Goal: Transaction & Acquisition: Purchase product/service

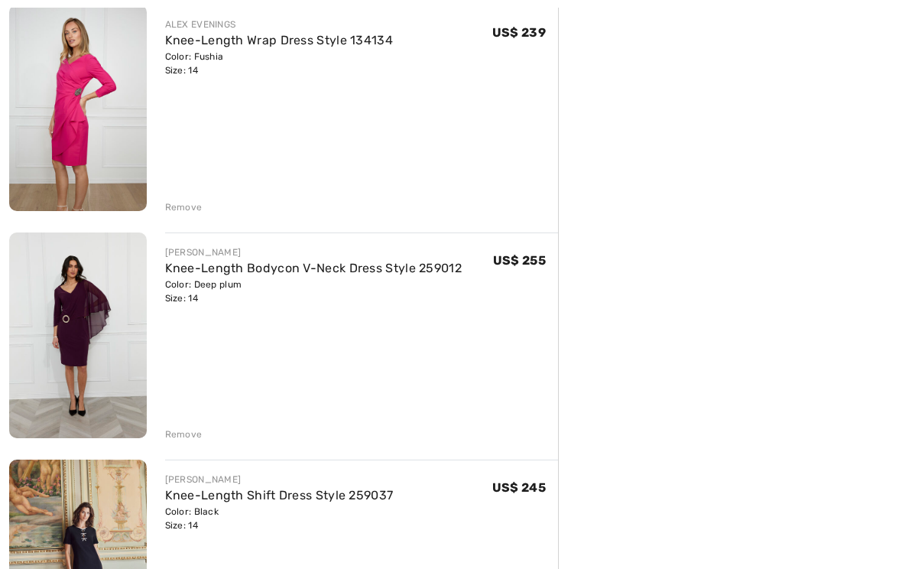
scroll to position [1653, 0]
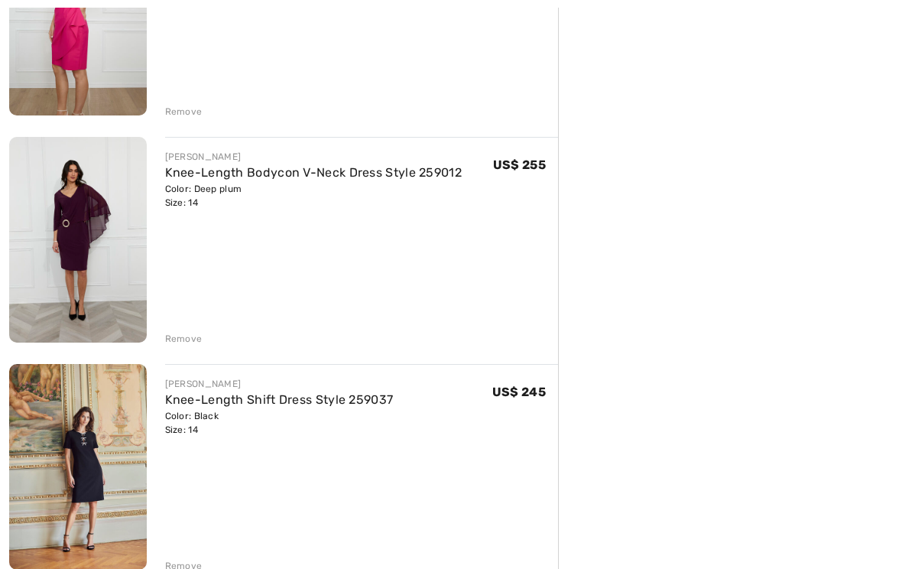
click at [185, 334] on div "Remove" at bounding box center [183, 339] width 37 height 14
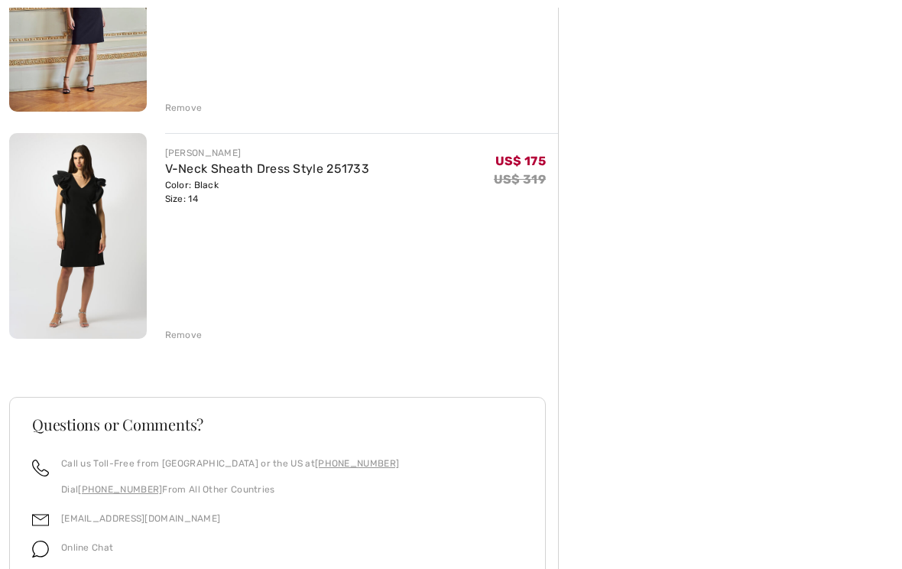
scroll to position [1933, 0]
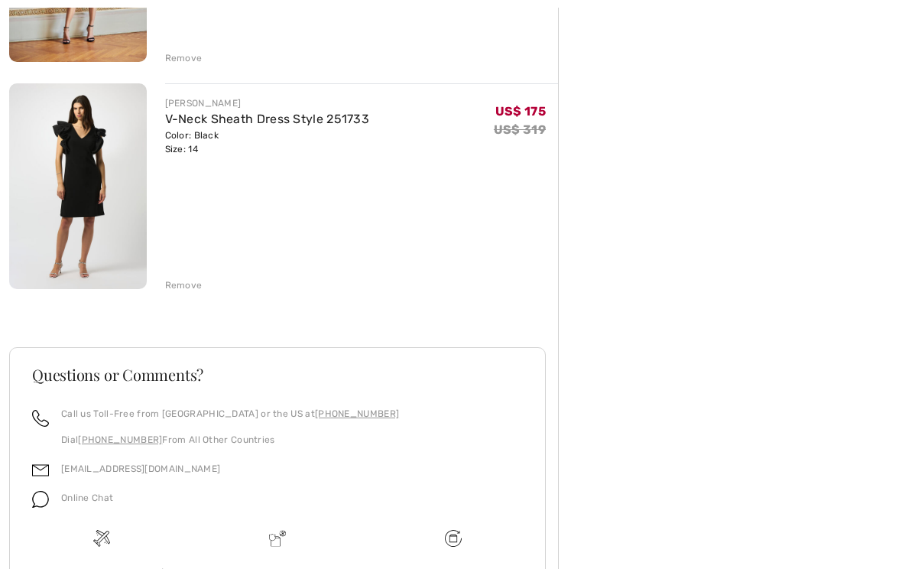
click at [73, 158] on img at bounding box center [78, 187] width 138 height 206
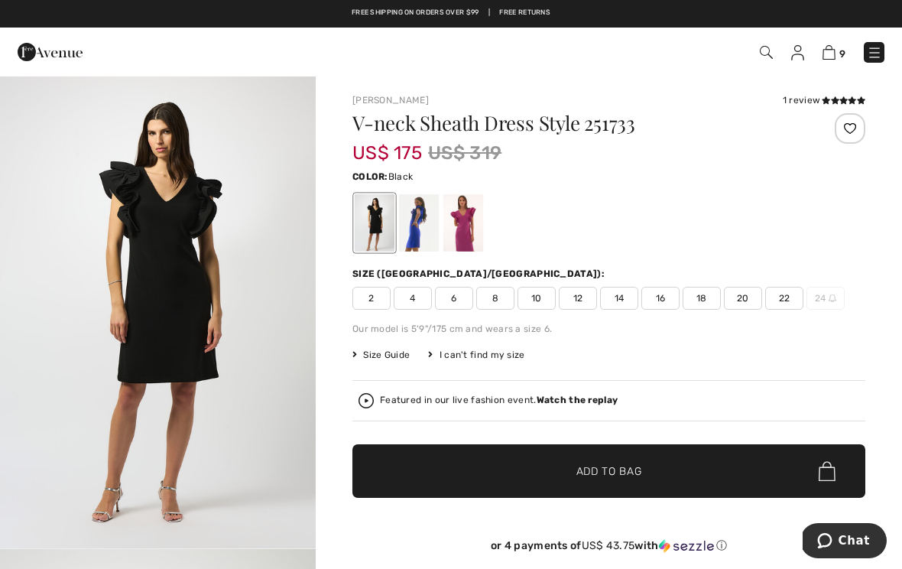
click at [684, 280] on div "Size ([GEOGRAPHIC_DATA]/[GEOGRAPHIC_DATA]):" at bounding box center [608, 274] width 513 height 14
click at [844, 97] on icon at bounding box center [843, 100] width 8 height 8
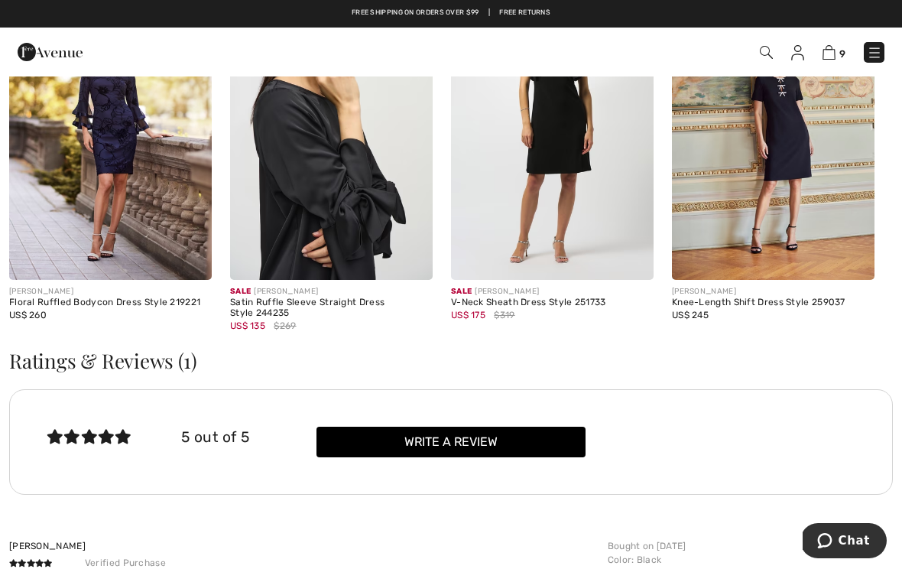
scroll to position [1599, 0]
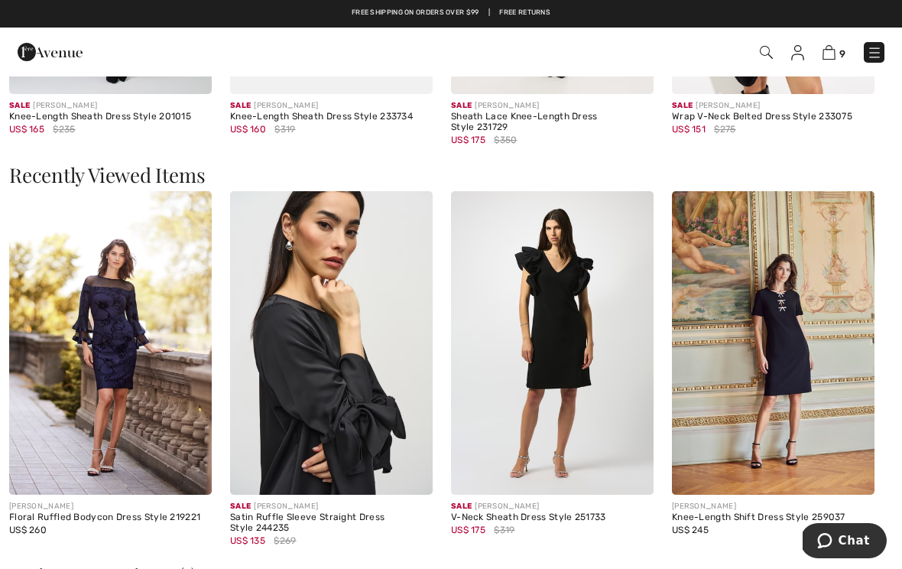
click at [835, 54] on img at bounding box center [828, 52] width 13 height 15
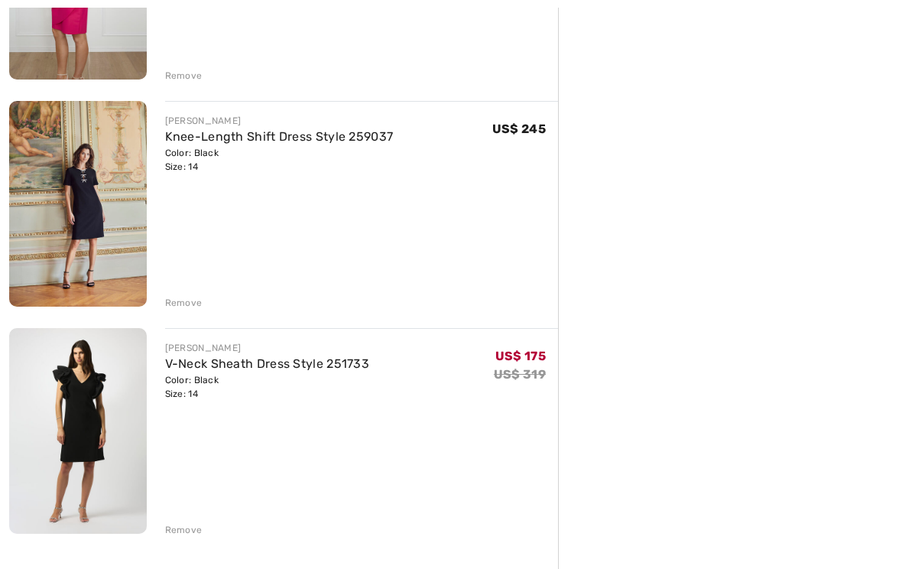
scroll to position [1842, 0]
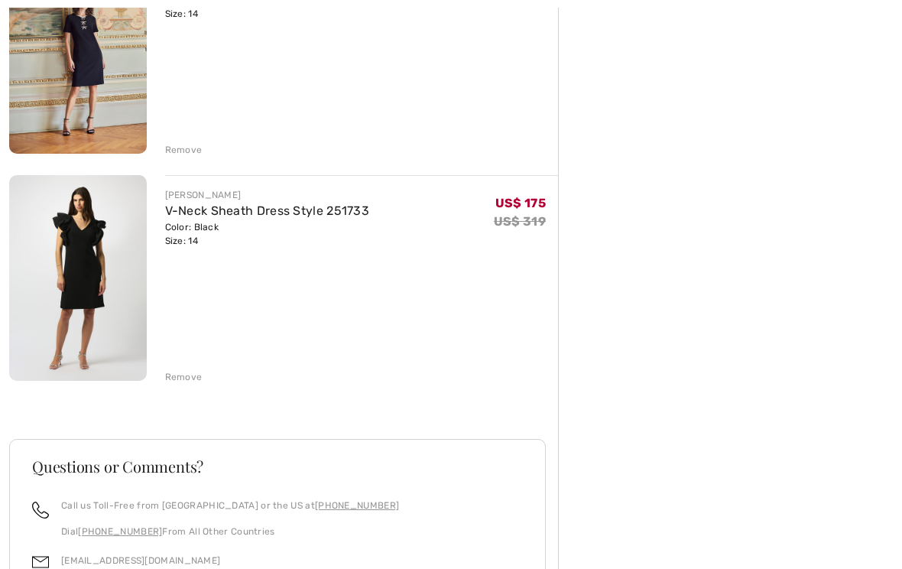
click at [179, 375] on div "Remove" at bounding box center [183, 377] width 37 height 14
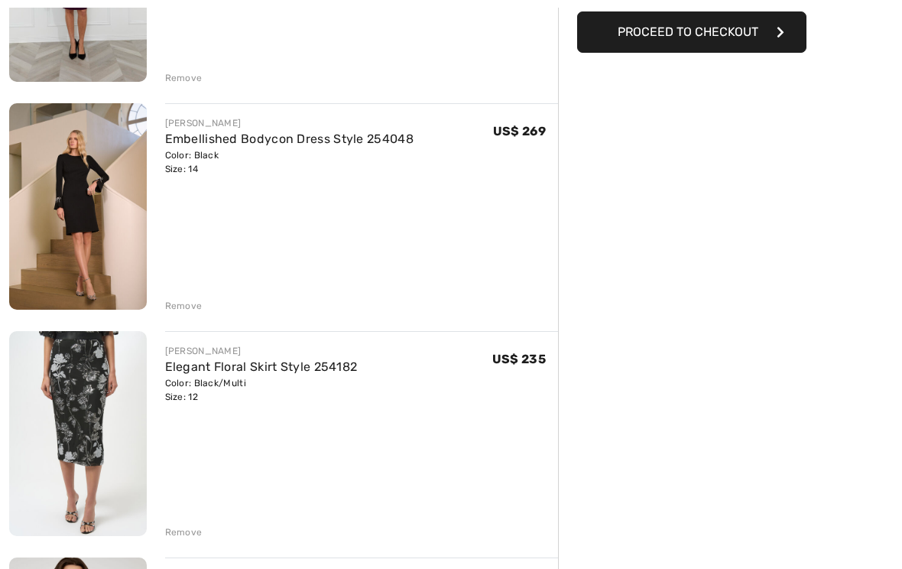
scroll to position [389, 0]
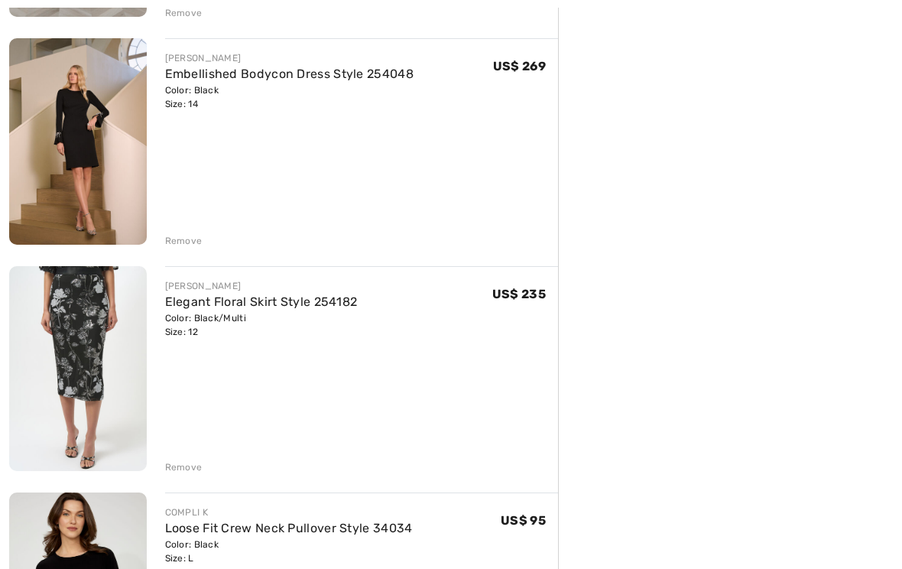
click at [273, 298] on link "Elegant Floral Skirt Style 254182" at bounding box center [261, 301] width 193 height 15
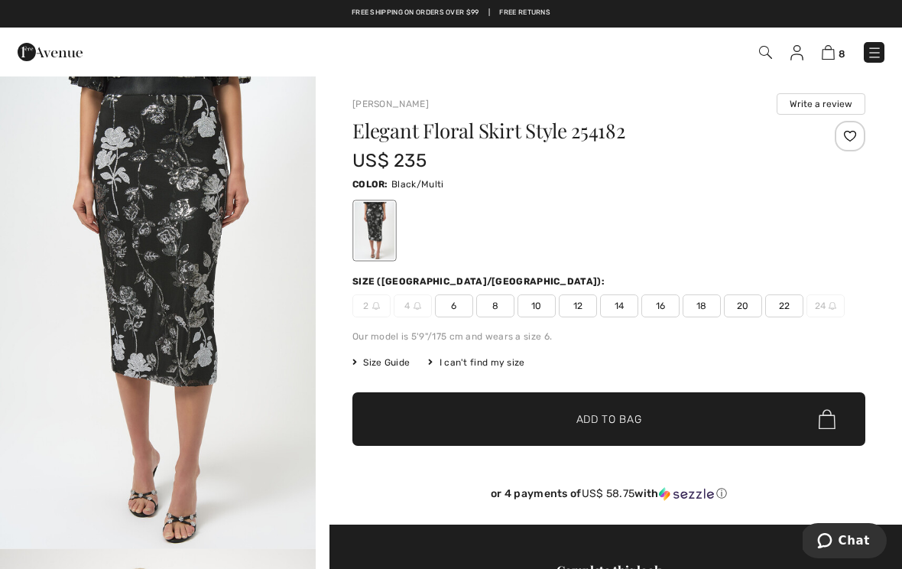
click at [850, 135] on div at bounding box center [850, 136] width 31 height 31
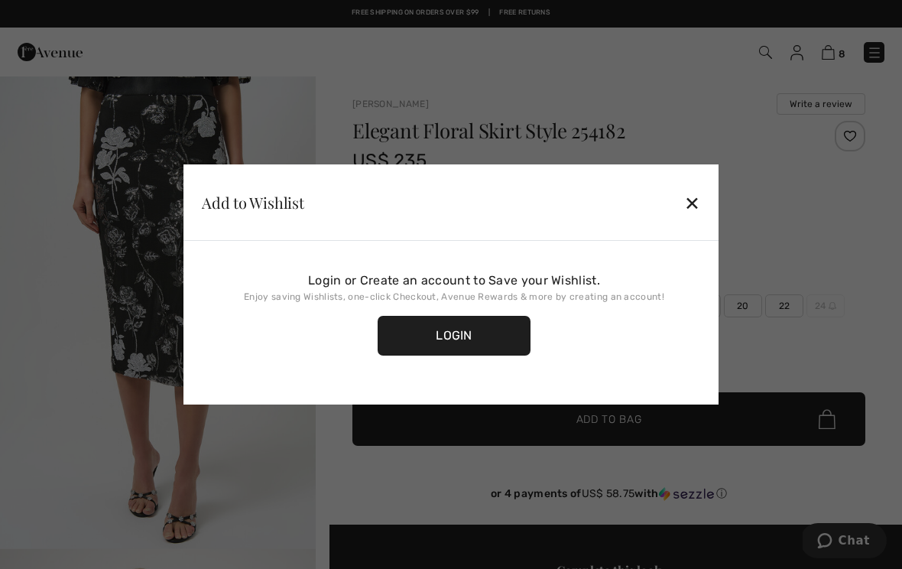
click at [465, 350] on div "Login" at bounding box center [454, 336] width 153 height 40
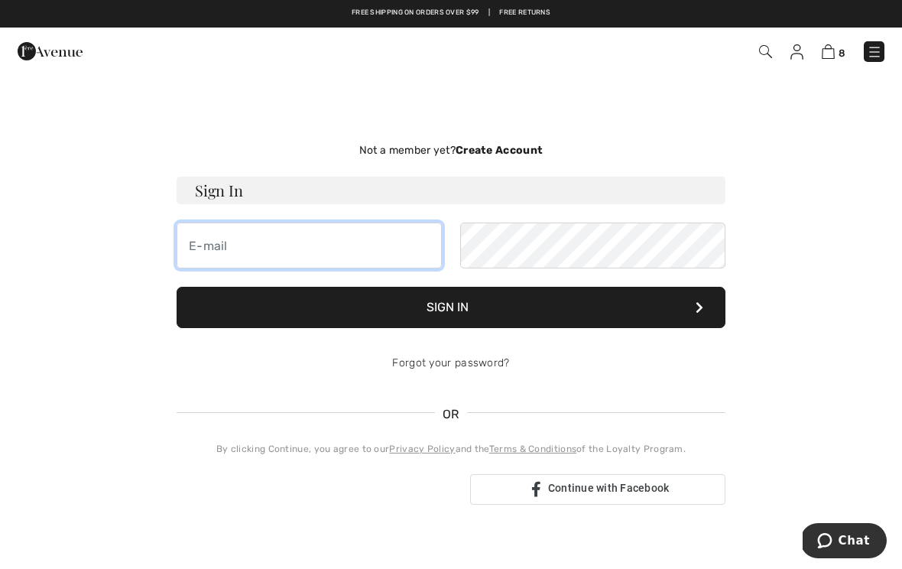
click at [320, 255] on input "email" at bounding box center [309, 245] width 265 height 46
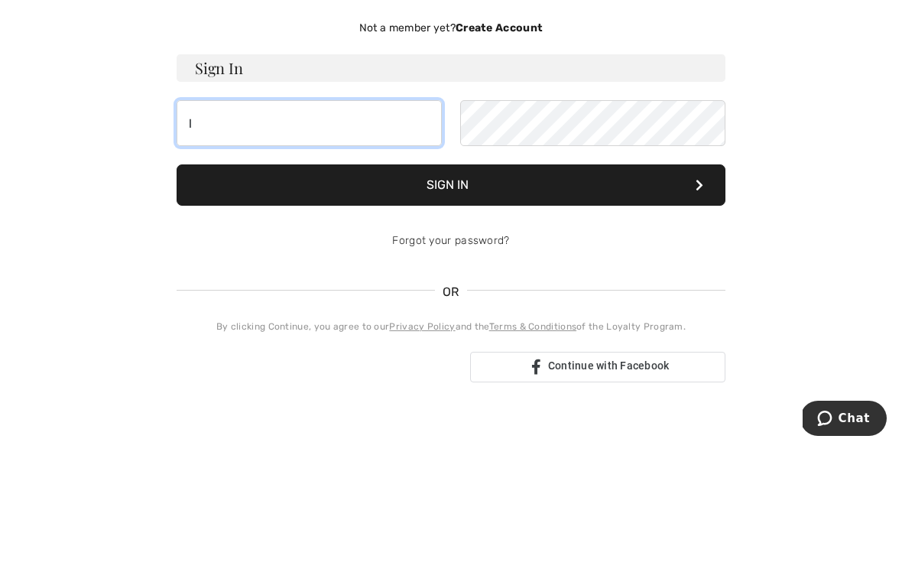
type input "l"
click at [517, 144] on strong "Create Account" at bounding box center [499, 150] width 87 height 13
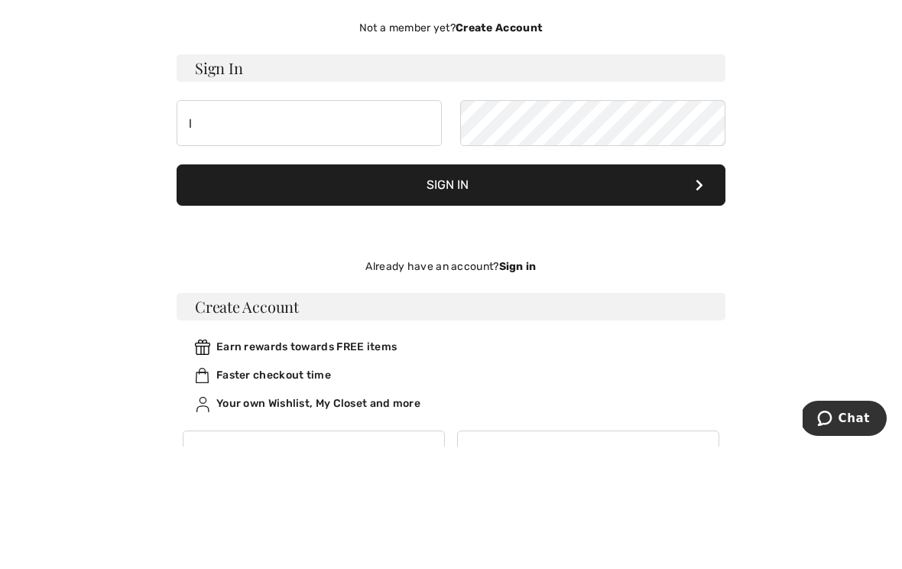
scroll to position [122, 0]
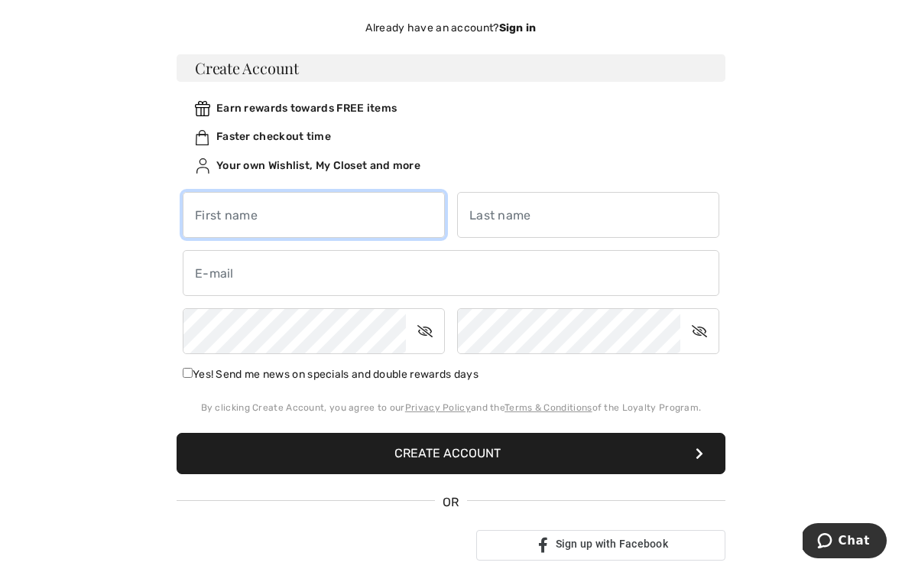
click at [316, 216] on input "text" at bounding box center [314, 215] width 262 height 46
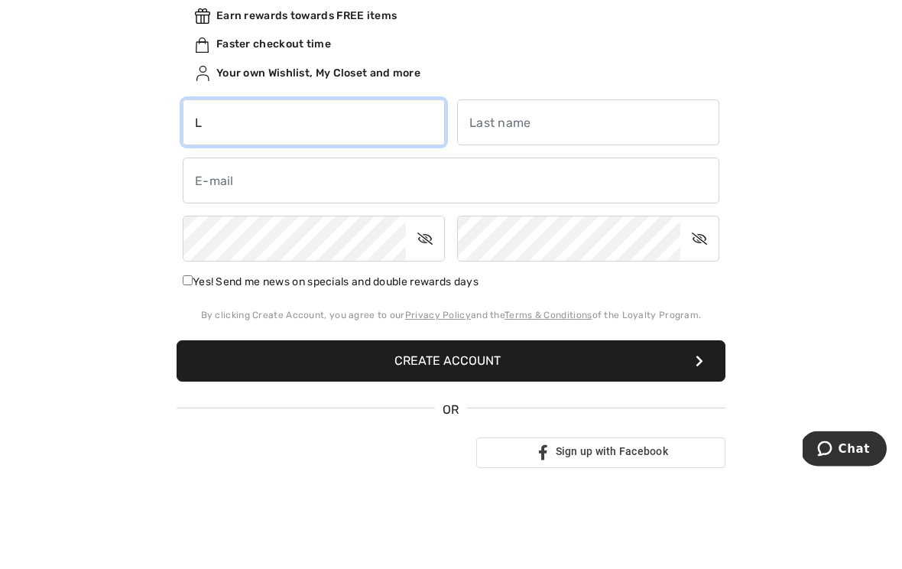
type input "L"
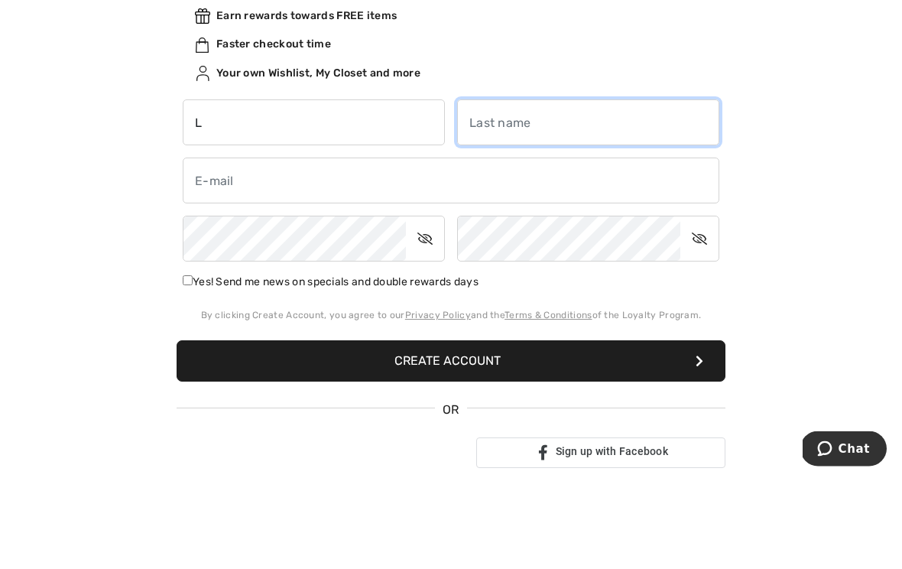
click at [547, 192] on input "text" at bounding box center [588, 215] width 262 height 46
type input "Wainwright"
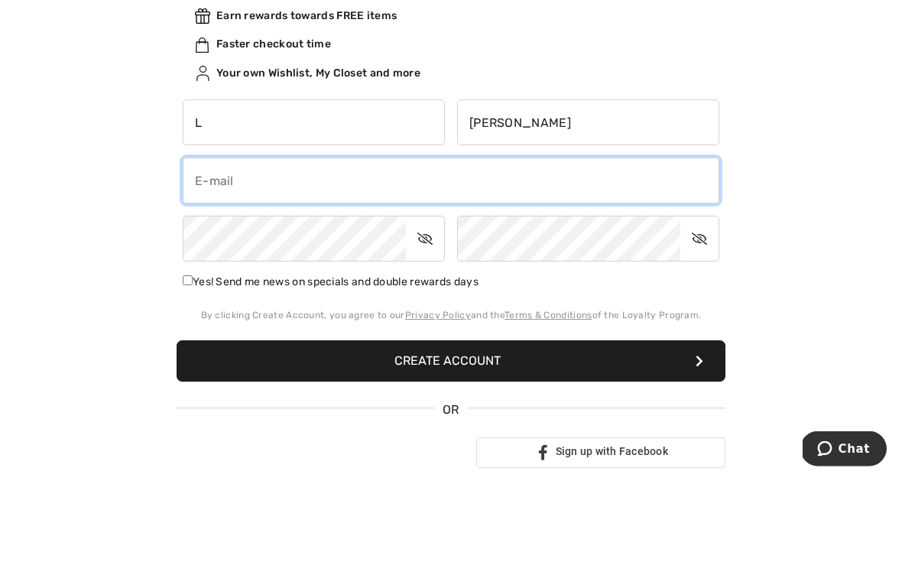
click at [307, 250] on input "email" at bounding box center [451, 273] width 537 height 46
type input "lc"
type input "lcwainwright@cox.net"
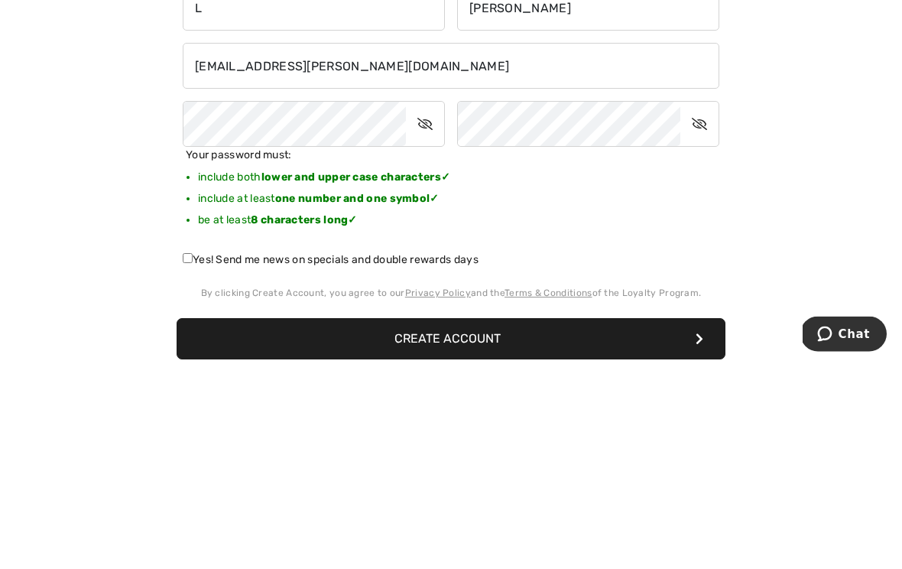
scroll to position [123, 0]
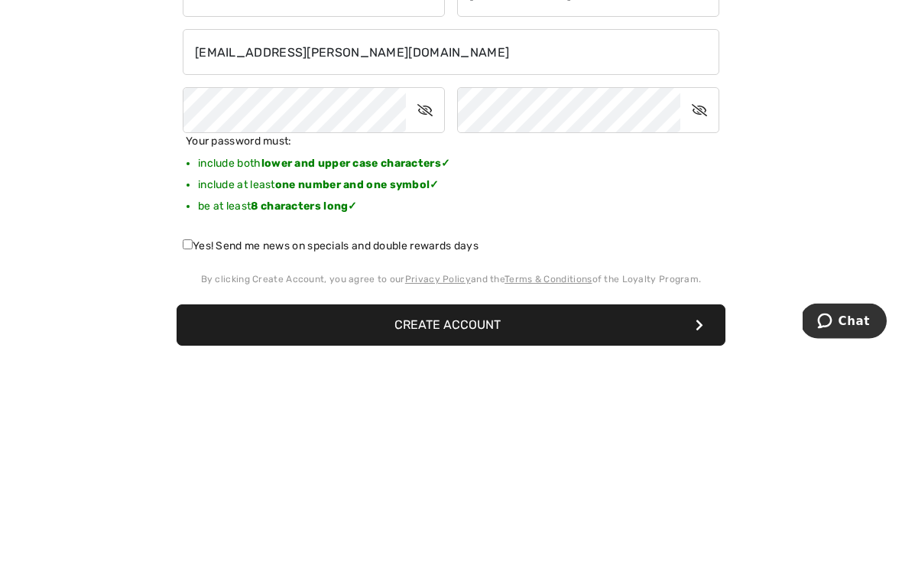
click at [444, 524] on button "Create Account" at bounding box center [451, 544] width 549 height 41
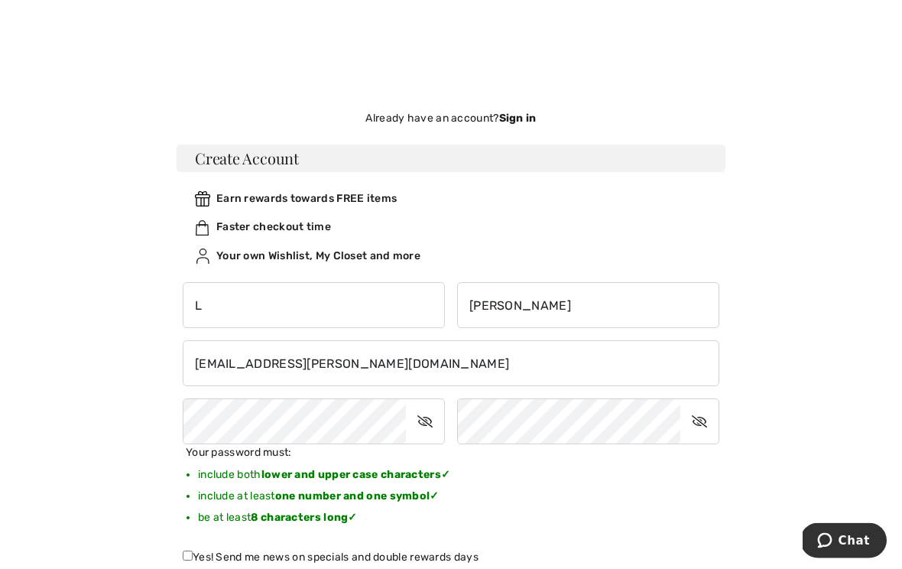
scroll to position [0, 0]
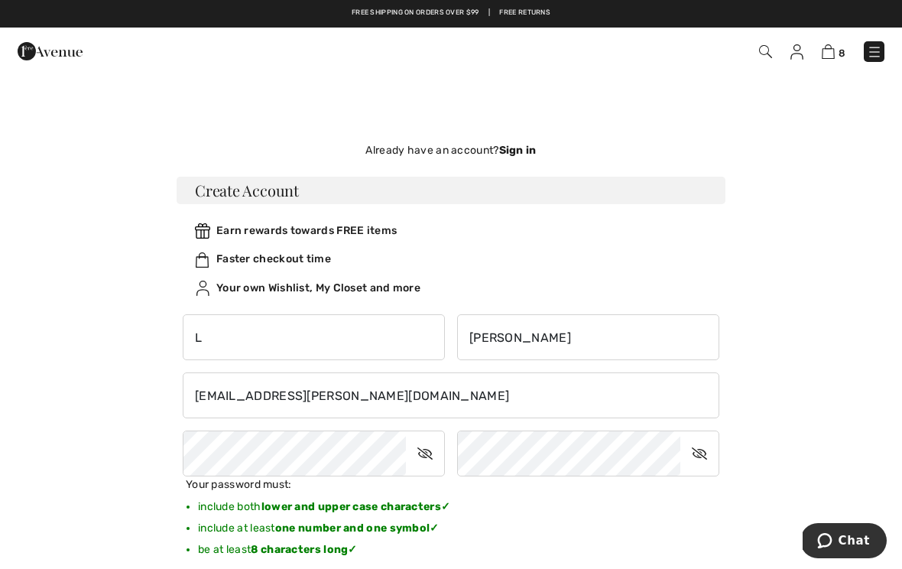
click at [524, 146] on strong "Sign in" at bounding box center [517, 150] width 37 height 13
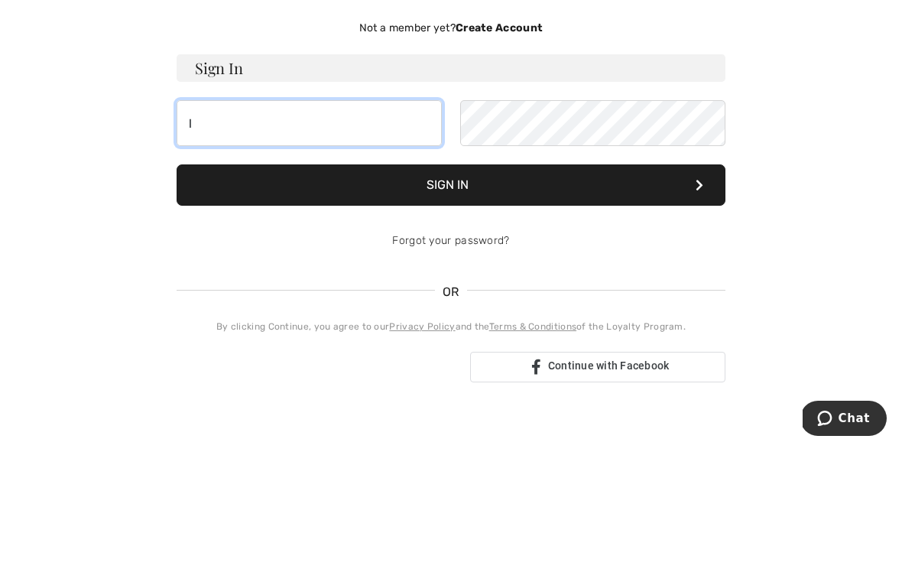
type input "lcwainwright@cox.net"
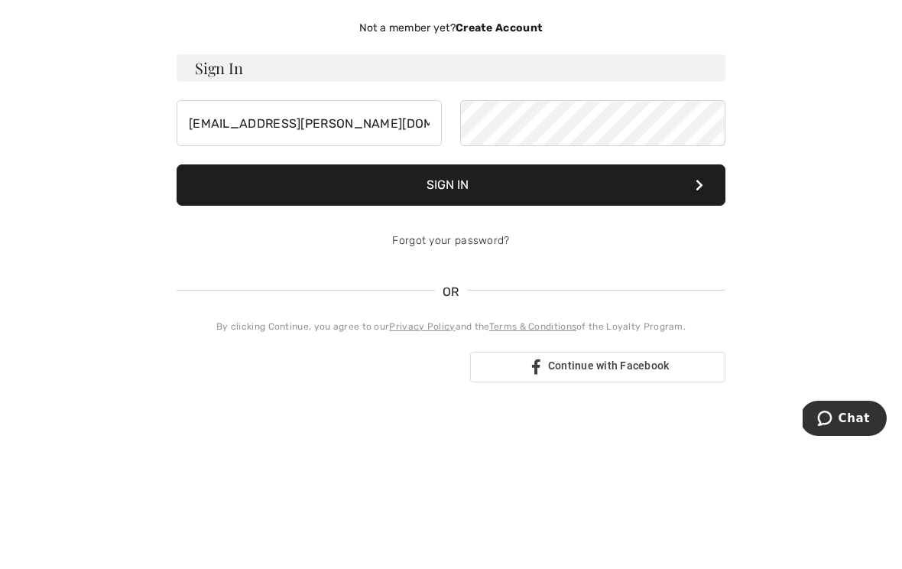
scroll to position [122, 0]
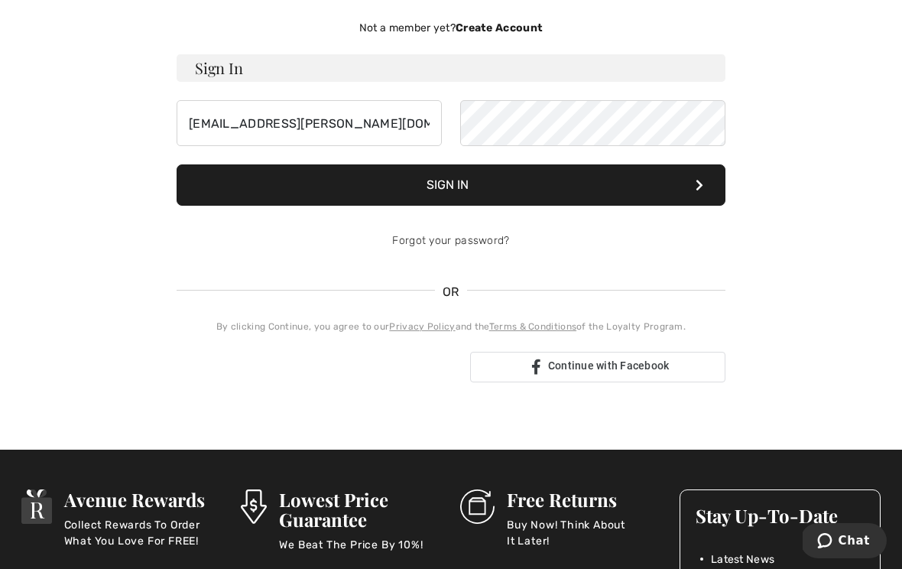
click at [474, 187] on button "Sign In" at bounding box center [451, 184] width 549 height 41
click at [478, 226] on div "Forgot your password?" at bounding box center [451, 241] width 549 height 46
click at [451, 236] on link "Forgot your password?" at bounding box center [450, 240] width 117 height 13
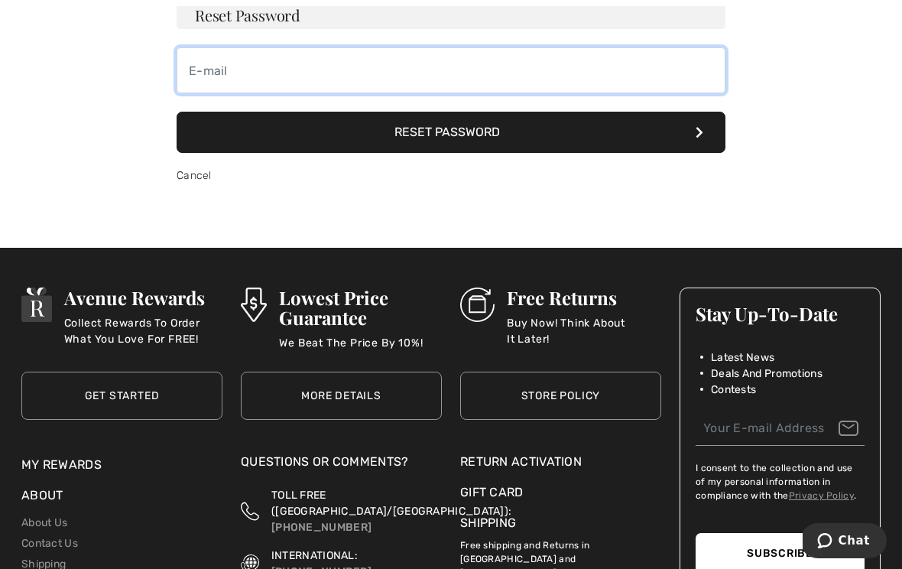
click at [289, 77] on input "email" at bounding box center [451, 70] width 549 height 46
type input "lcwainwright@cox.net"
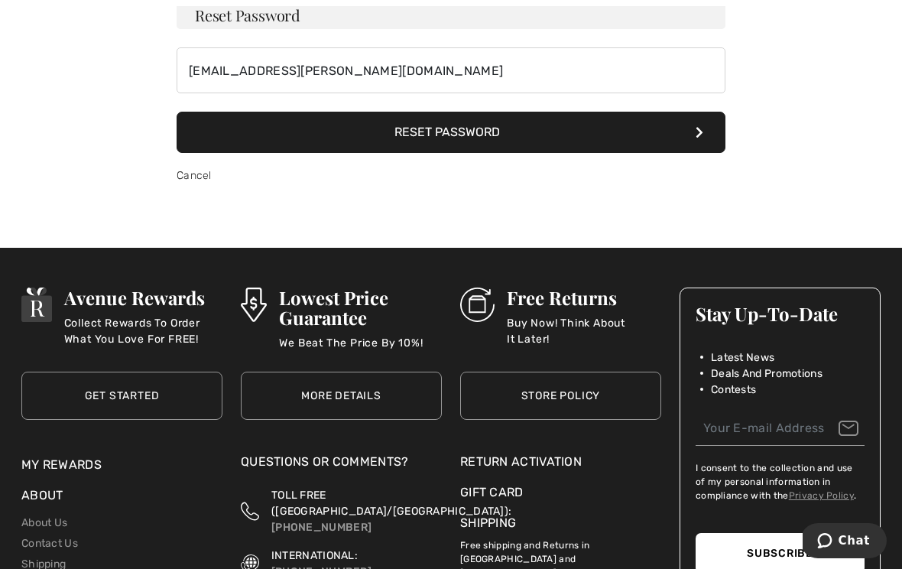
click at [491, 133] on button "Reset Password" at bounding box center [451, 132] width 549 height 41
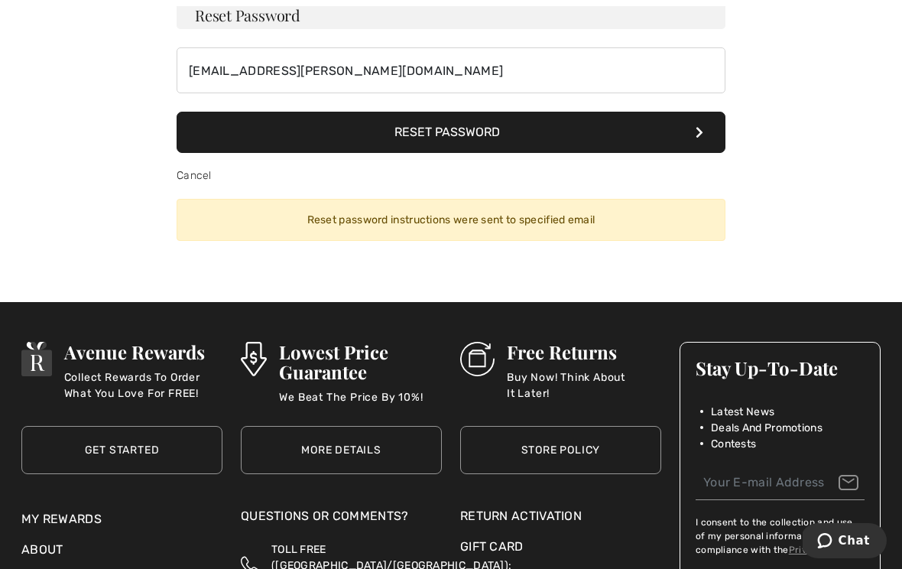
click at [459, 503] on div "Lowest Price Guarantee We Beat The Price By 10%! More Details Free Returns Buy …" at bounding box center [560, 534] width 219 height 416
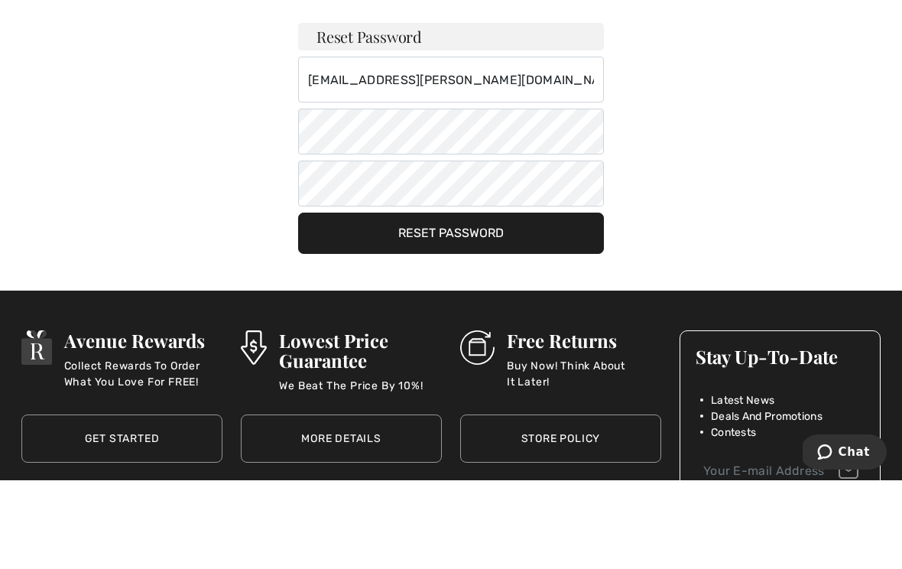
click at [468, 301] on button "Reset Password" at bounding box center [451, 321] width 306 height 41
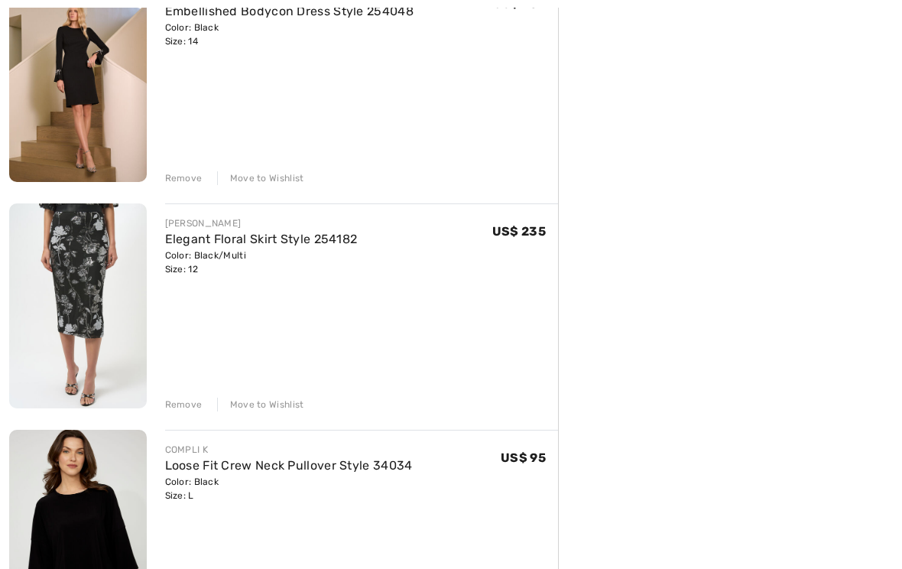
scroll to position [583, 0]
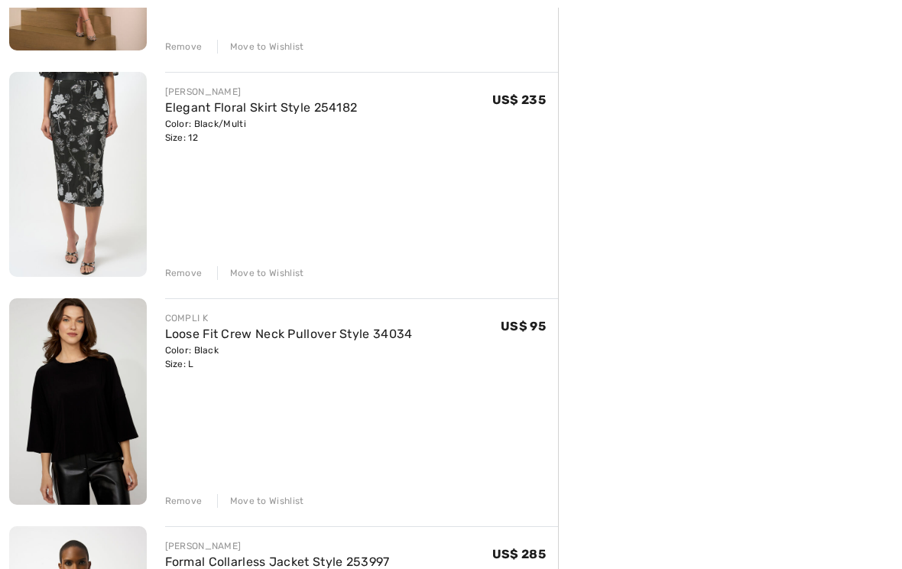
click at [79, 172] on img at bounding box center [78, 175] width 138 height 206
click at [286, 113] on link "Elegant Floral Skirt Style 254182" at bounding box center [261, 107] width 193 height 15
click at [101, 169] on img at bounding box center [78, 175] width 138 height 206
click at [250, 108] on link "Elegant Floral Skirt Style 254182" at bounding box center [261, 107] width 193 height 15
click at [82, 180] on img at bounding box center [78, 175] width 138 height 206
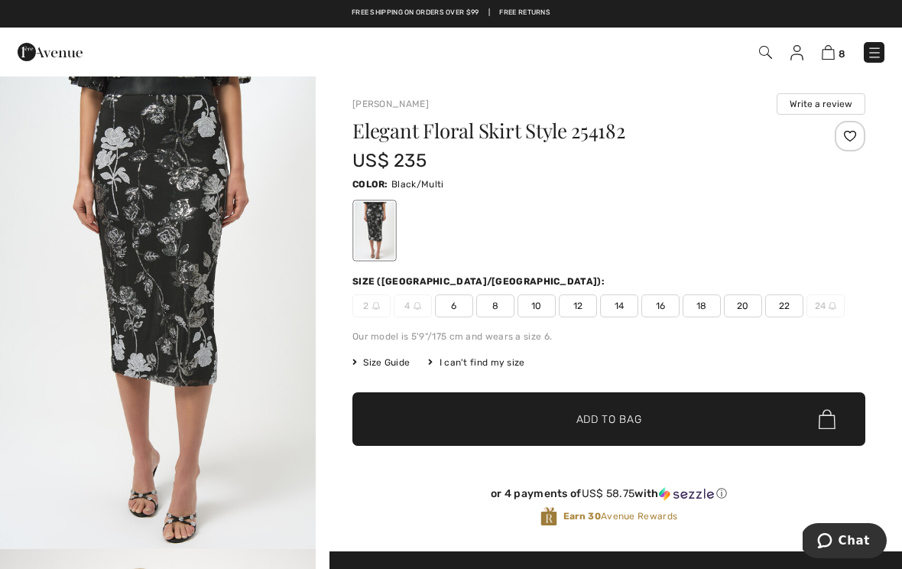
click at [855, 140] on div at bounding box center [850, 136] width 31 height 31
click at [827, 46] on img at bounding box center [828, 52] width 13 height 15
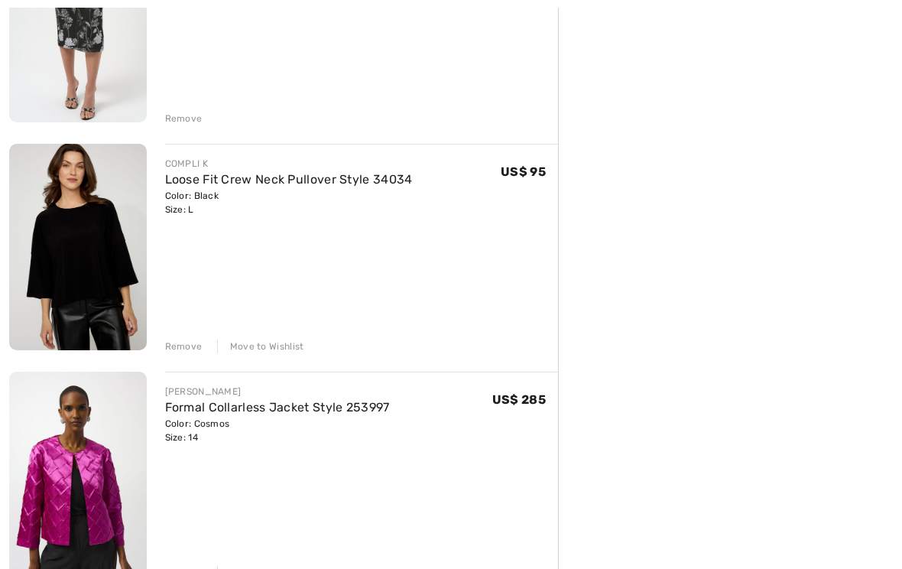
scroll to position [739, 0]
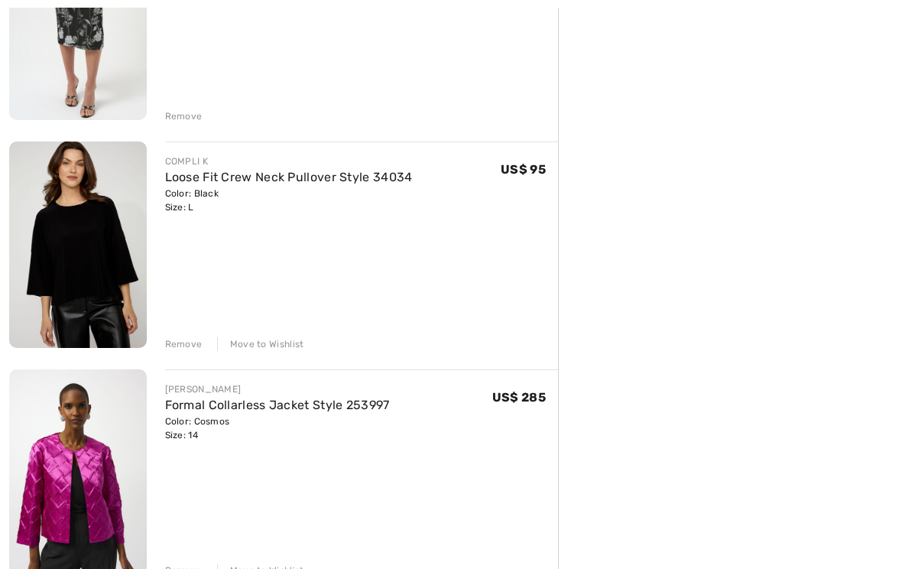
click at [184, 110] on div "Remove" at bounding box center [183, 117] width 37 height 14
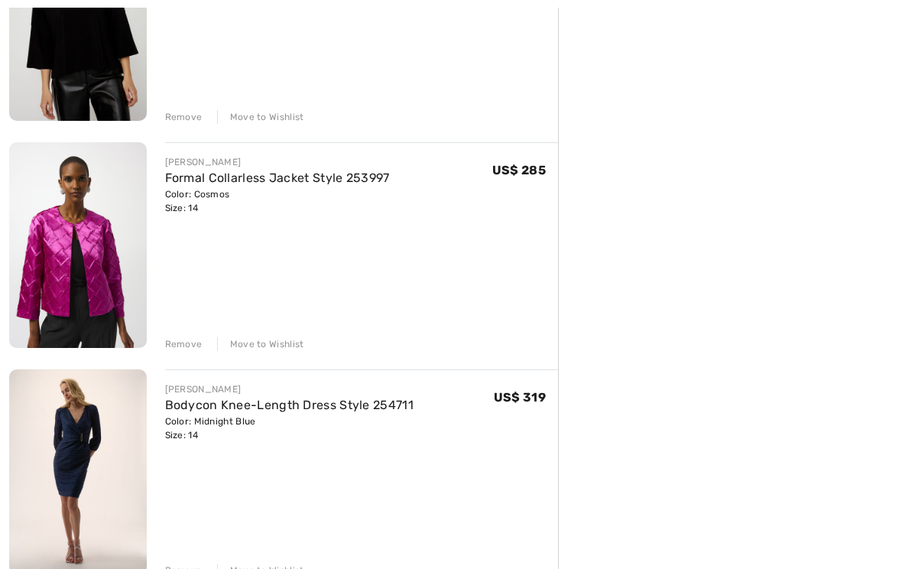
click at [90, 265] on img at bounding box center [78, 245] width 138 height 206
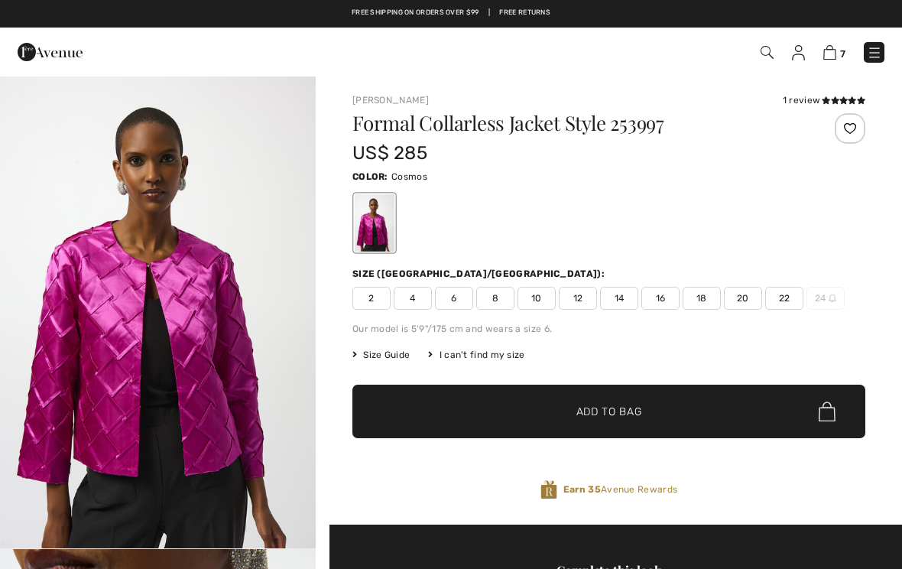
checkbox input "true"
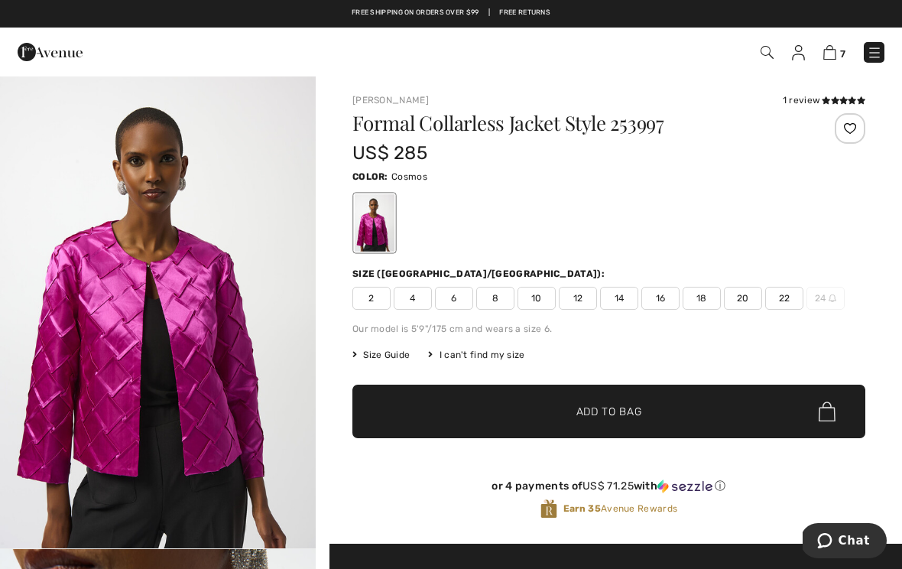
click at [858, 127] on div at bounding box center [850, 128] width 31 height 31
click at [845, 97] on icon at bounding box center [843, 100] width 8 height 8
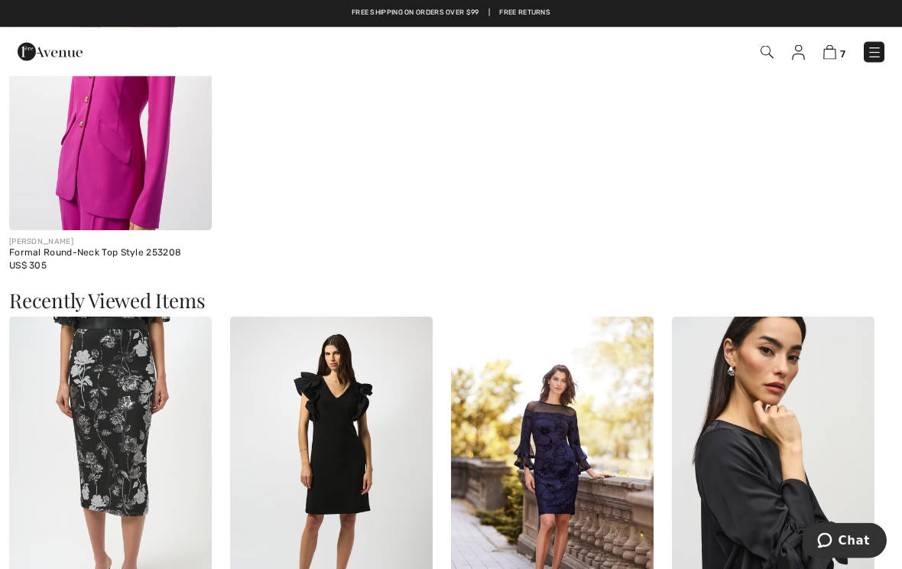
scroll to position [1915, 0]
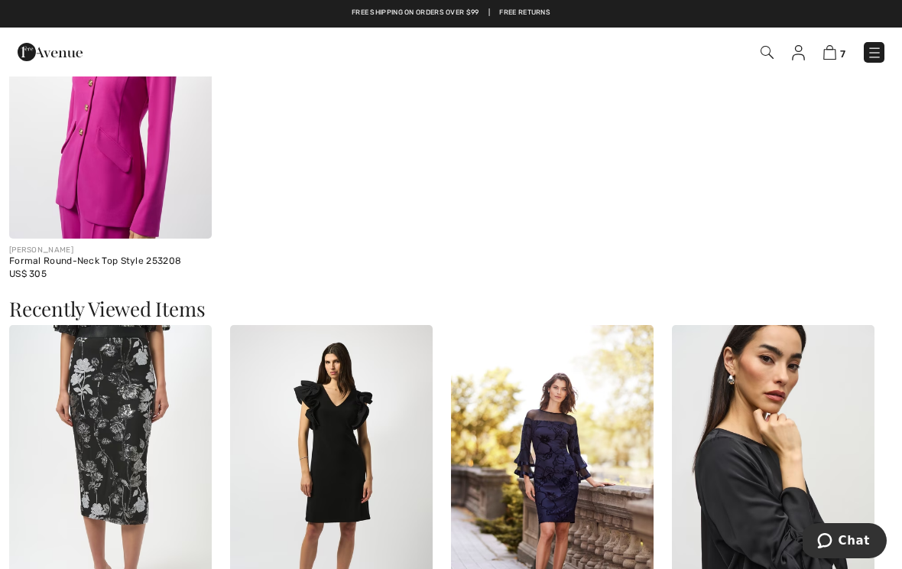
click at [832, 51] on img at bounding box center [829, 52] width 13 height 15
click at [835, 52] on img at bounding box center [829, 52] width 13 height 15
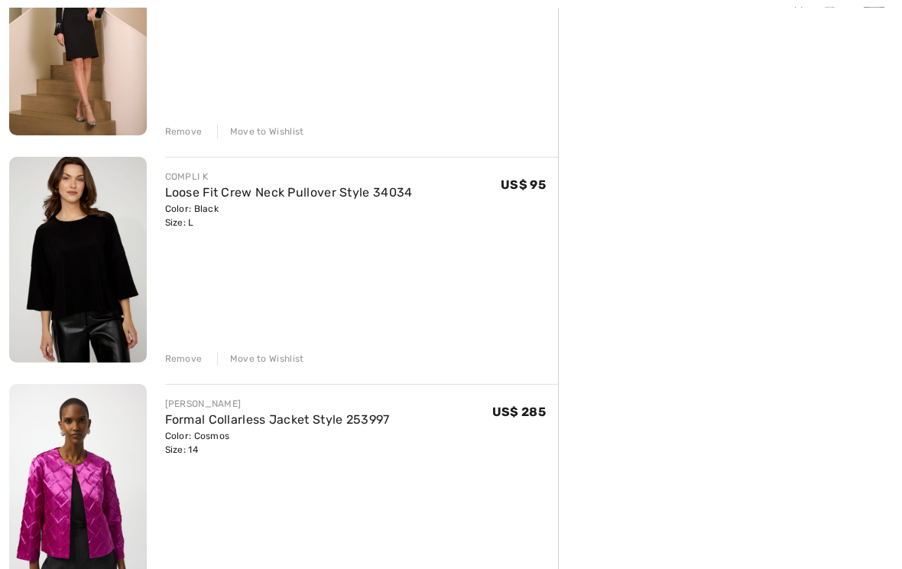
scroll to position [720, 0]
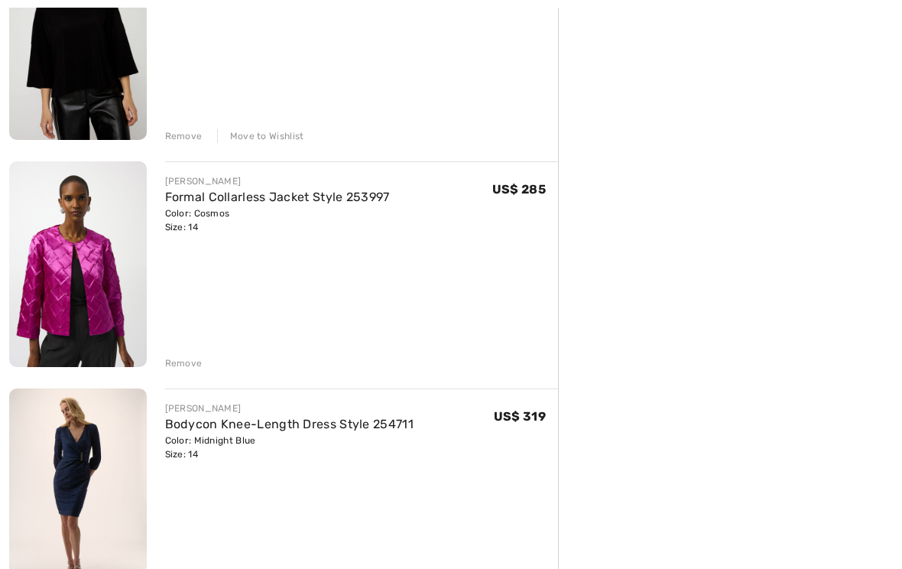
click at [176, 358] on div "Remove" at bounding box center [183, 364] width 37 height 14
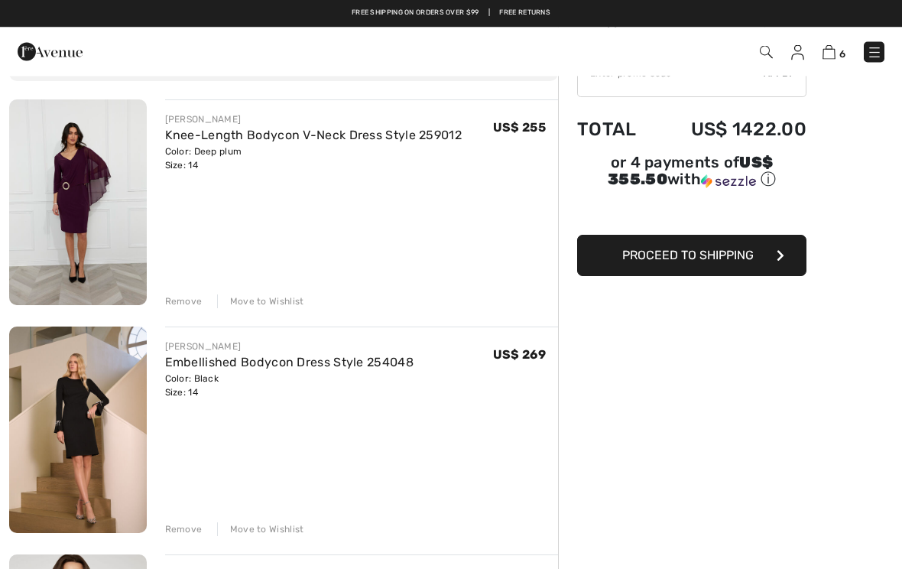
scroll to position [0, 0]
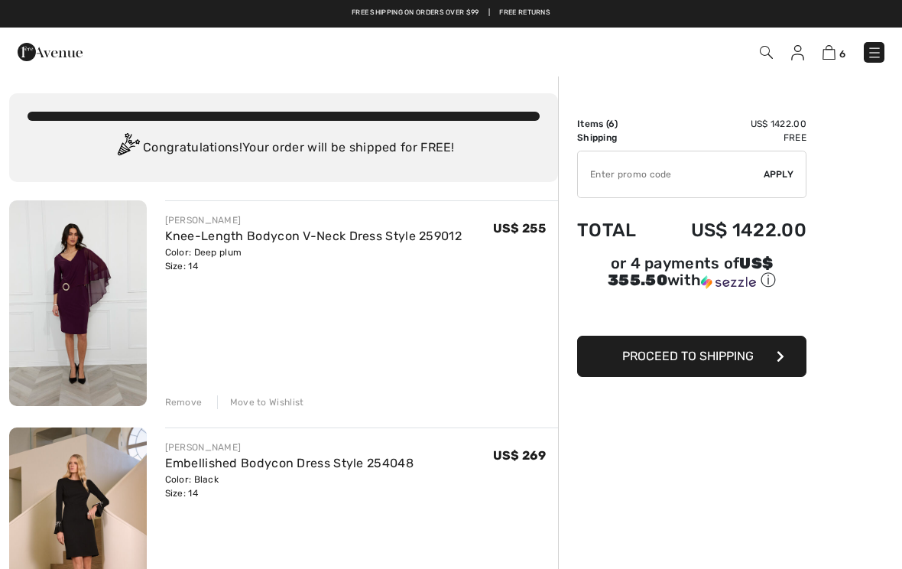
click at [274, 391] on div "FRANK LYMAN Knee-Length Bodycon V-Neck Dress Style 259012 Color: Deep plum Size…" at bounding box center [362, 304] width 394 height 209
click at [266, 399] on div "Move to Wishlist" at bounding box center [260, 402] width 87 height 14
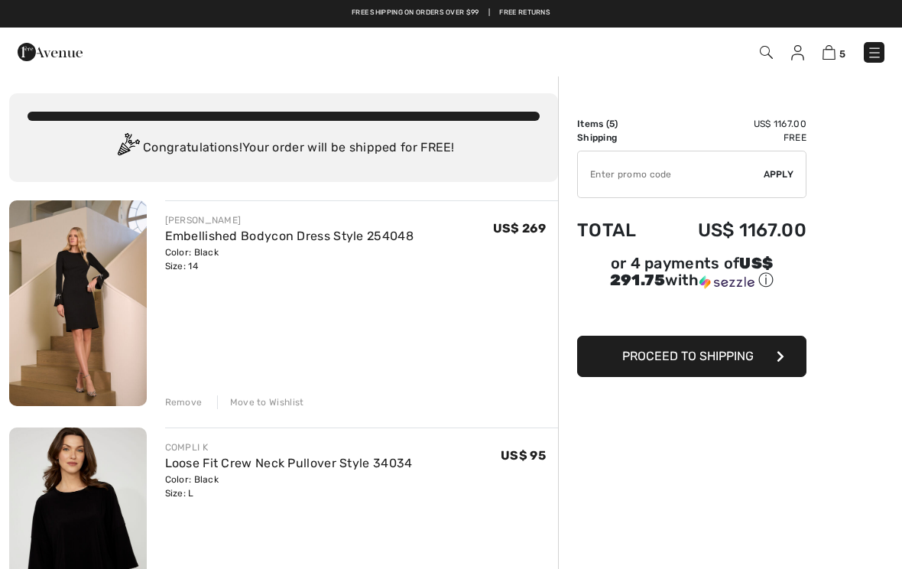
click at [36, 56] on img at bounding box center [50, 52] width 65 height 31
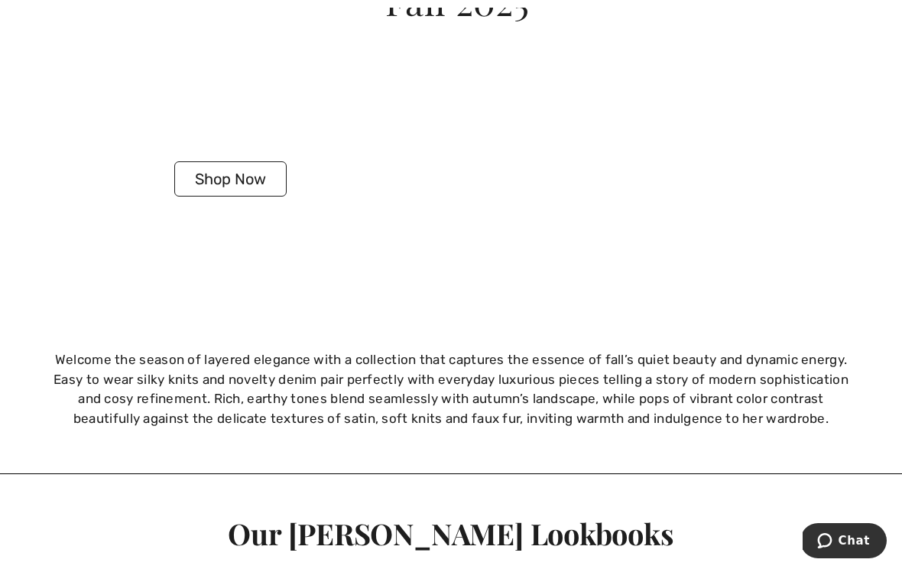
scroll to position [2701, 0]
click at [240, 162] on button "Shop Now" at bounding box center [230, 179] width 112 height 35
click at [260, 162] on button "Shop Now" at bounding box center [230, 179] width 112 height 35
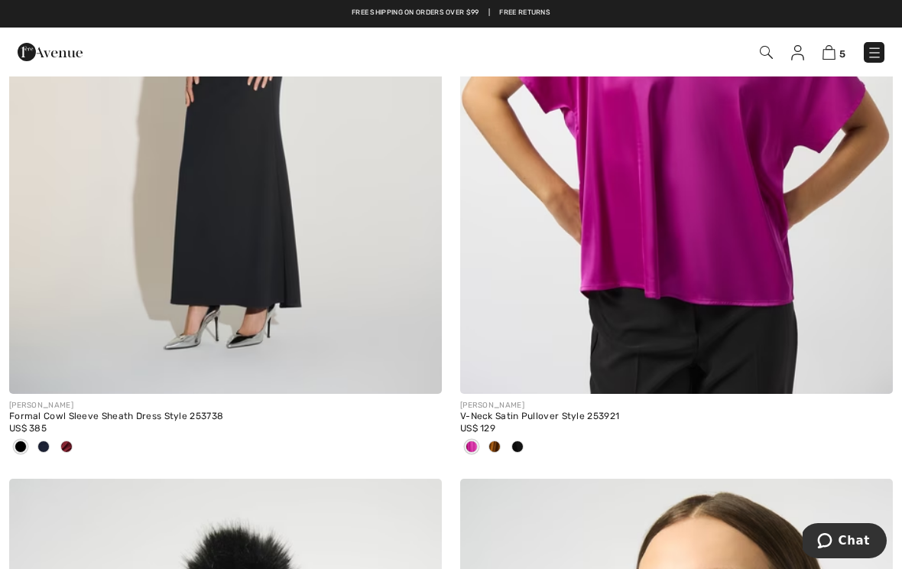
scroll to position [10905, 0]
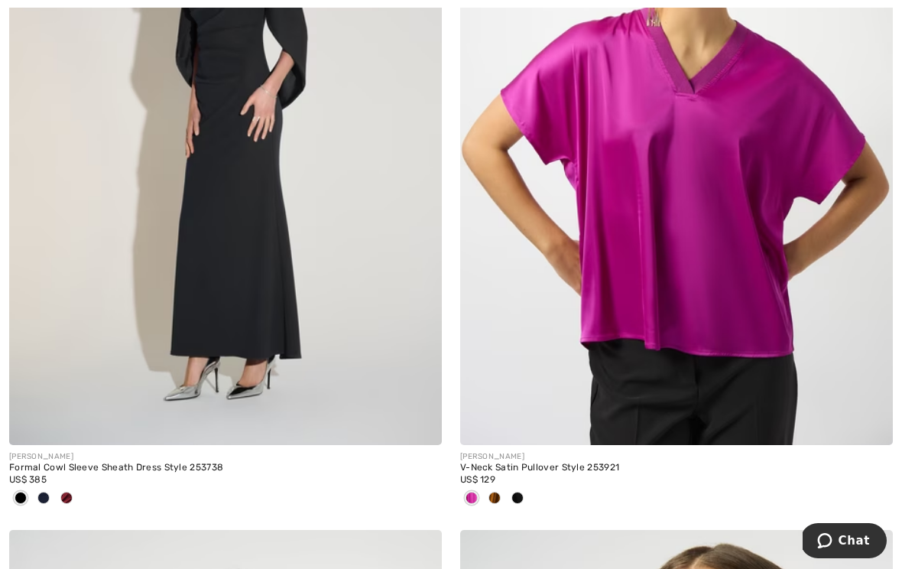
click at [725, 235] on img at bounding box center [676, 120] width 433 height 649
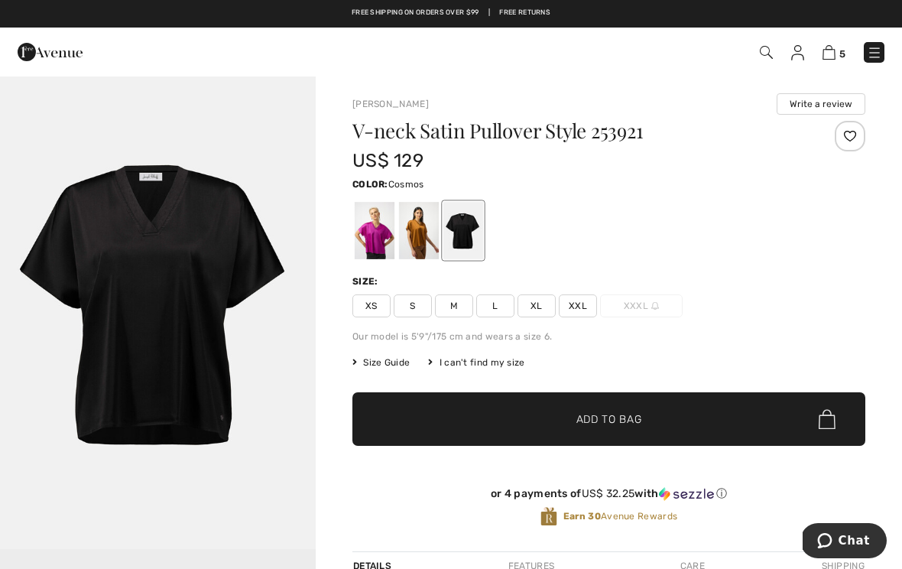
click at [375, 240] on div at bounding box center [375, 230] width 40 height 57
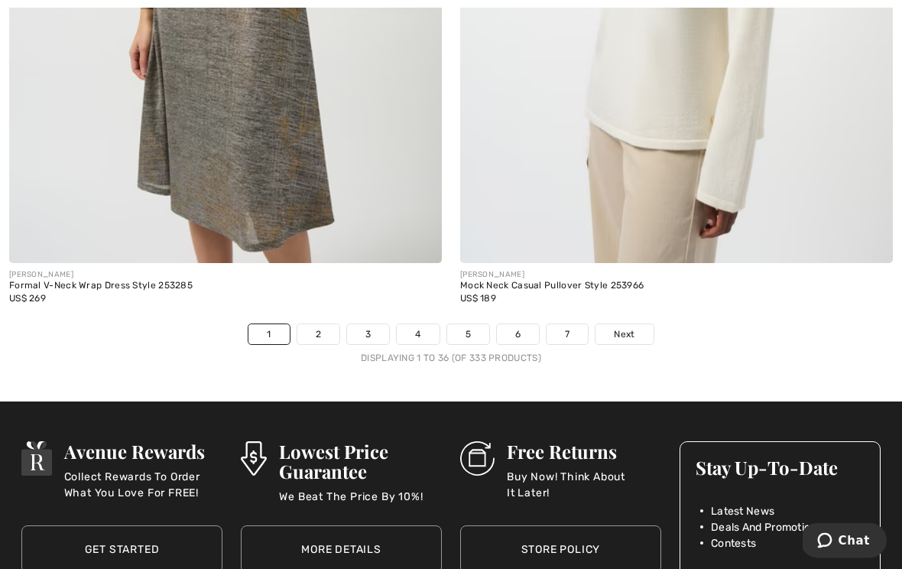
scroll to position [13290, 0]
click at [623, 327] on span "Next" at bounding box center [624, 334] width 21 height 14
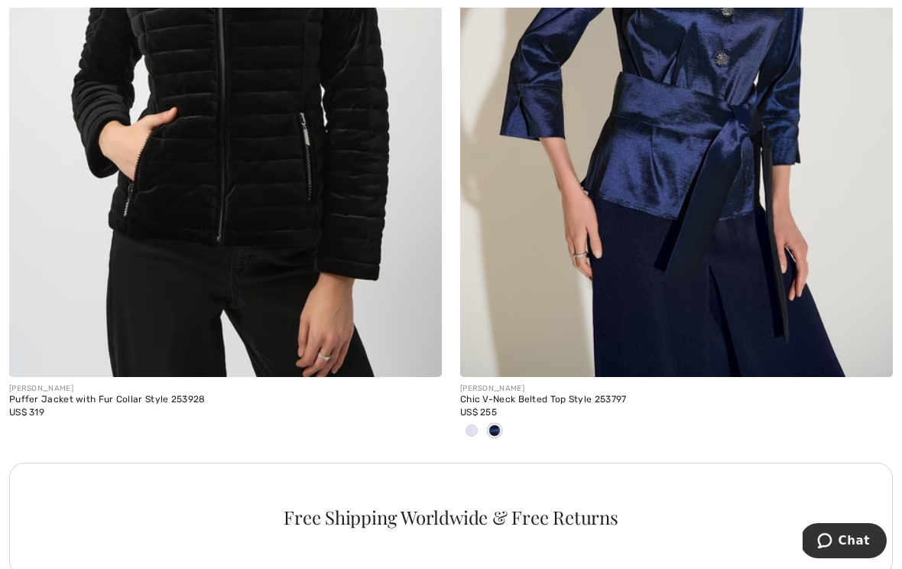
scroll to position [8711, 0]
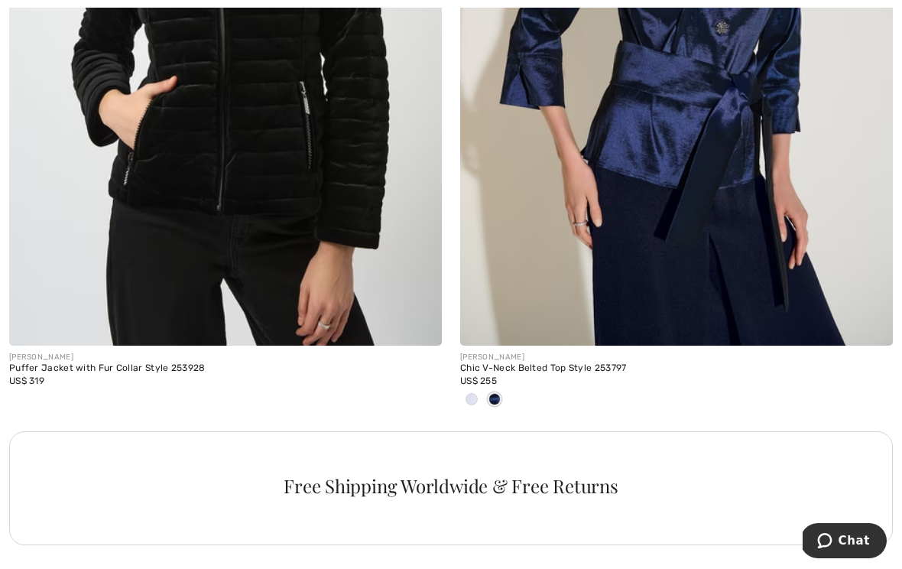
click at [751, 193] on img at bounding box center [676, 21] width 433 height 649
click at [742, 163] on img at bounding box center [676, 21] width 433 height 649
click at [693, 132] on img at bounding box center [676, 21] width 433 height 649
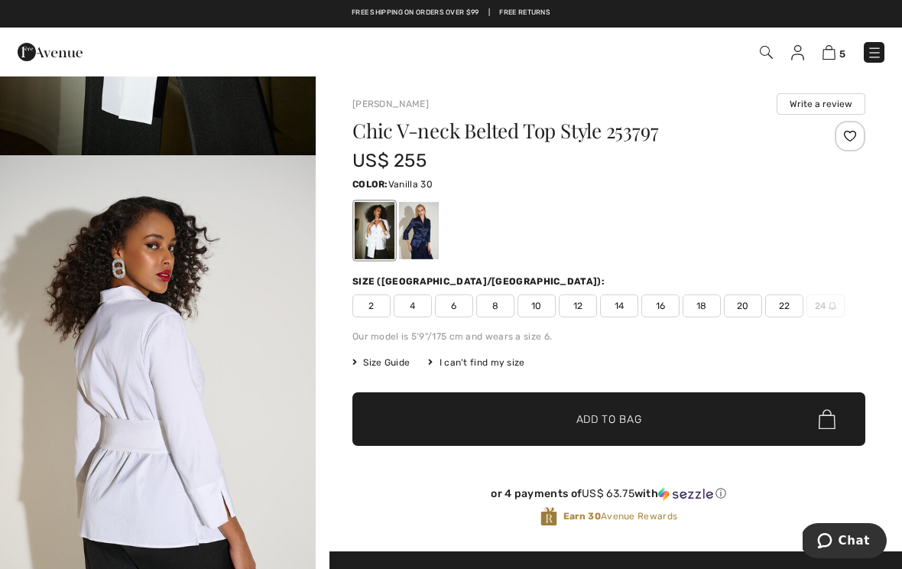
click at [620, 301] on span "14" at bounding box center [619, 305] width 38 height 23
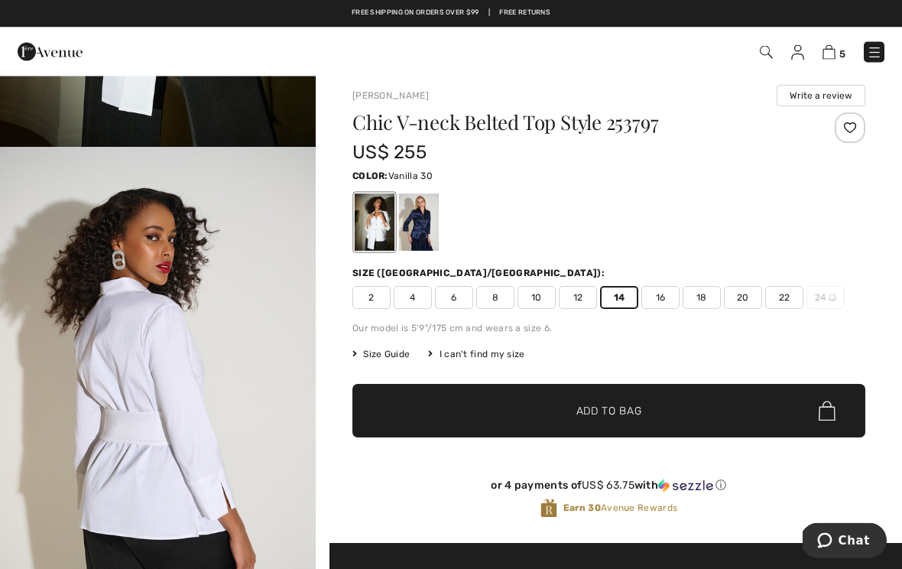
scroll to position [8, 0]
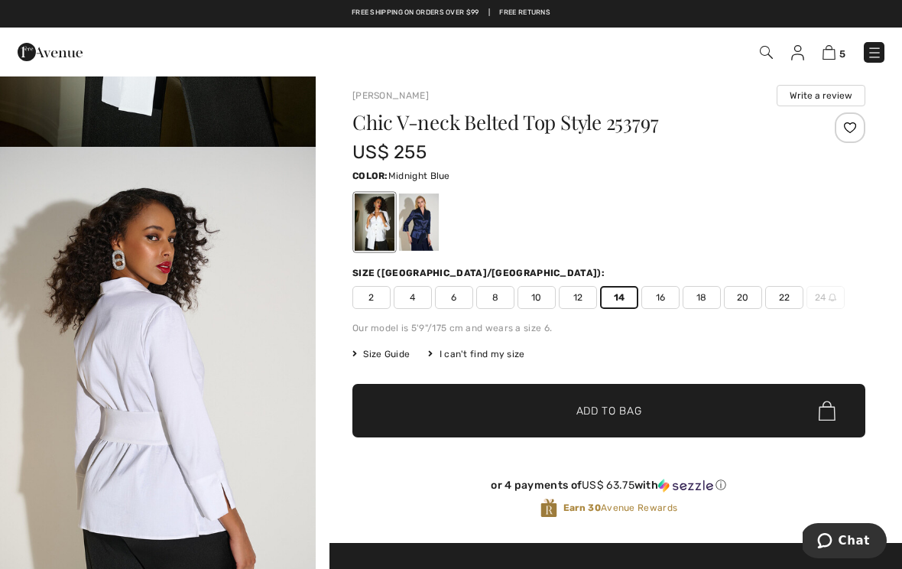
click at [418, 228] on div at bounding box center [419, 221] width 40 height 57
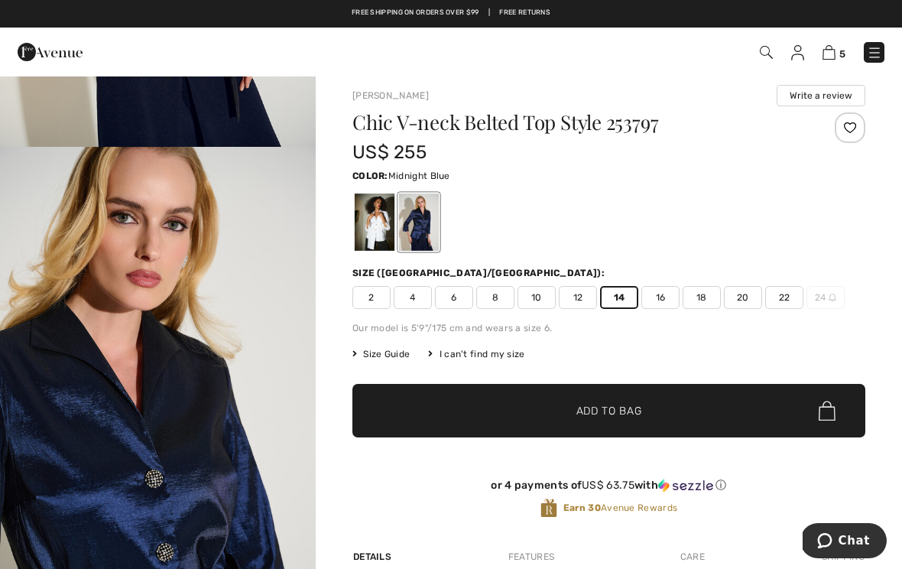
scroll to position [0, 0]
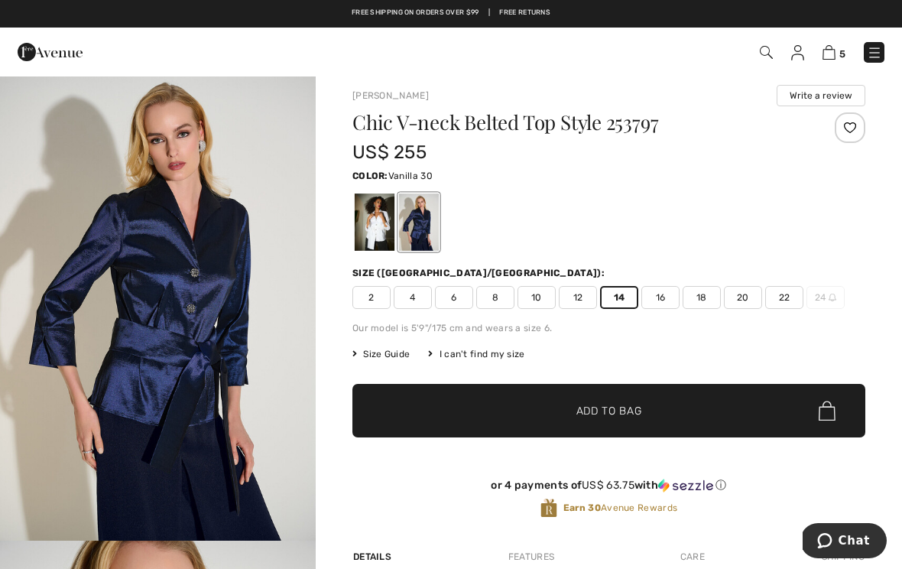
click at [380, 226] on div at bounding box center [375, 221] width 40 height 57
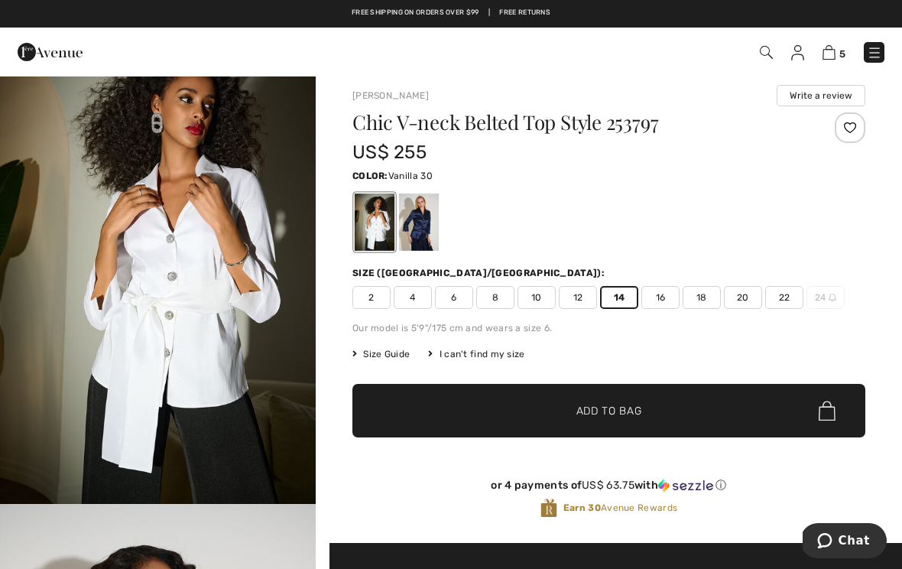
scroll to position [40, 0]
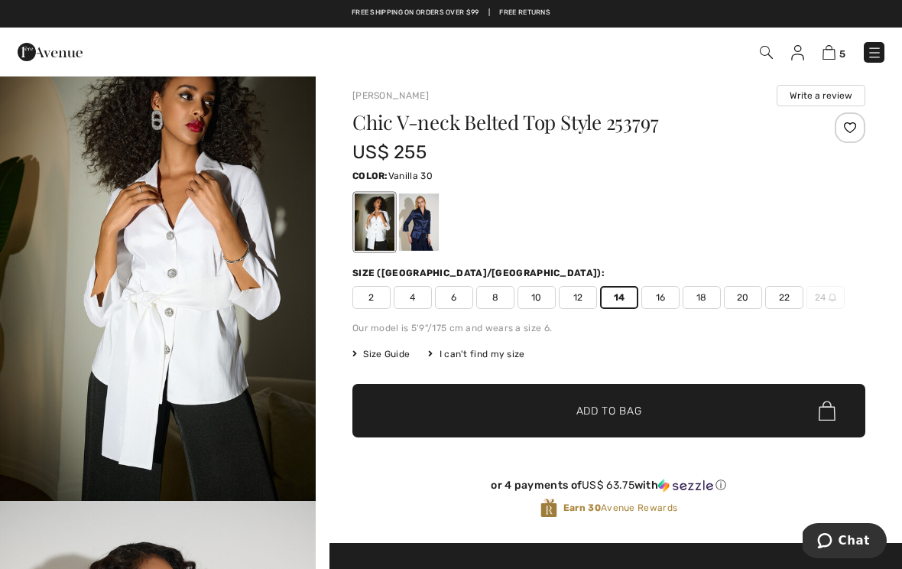
click at [858, 125] on div at bounding box center [850, 127] width 31 height 31
click at [881, 48] on img at bounding box center [874, 52] width 15 height 15
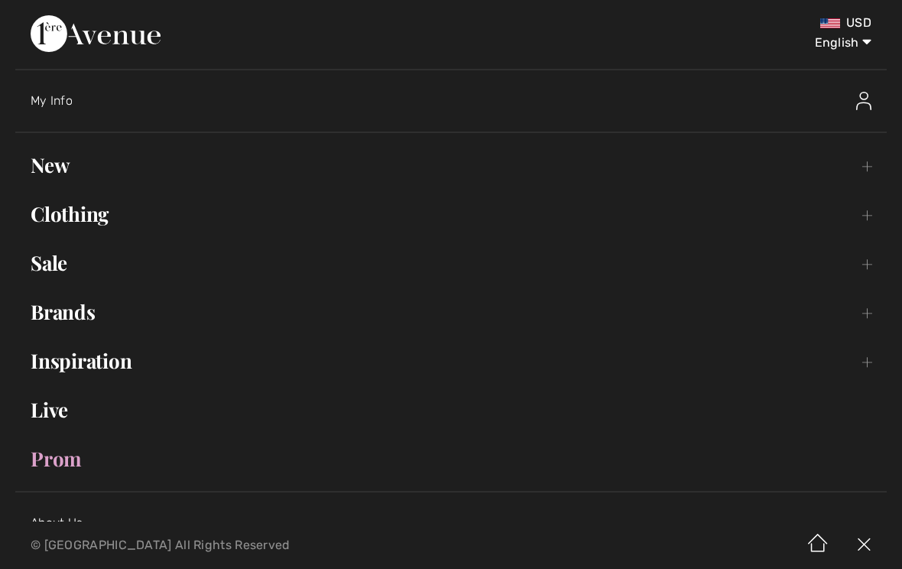
click at [59, 469] on link "Prom" at bounding box center [450, 459] width 871 height 34
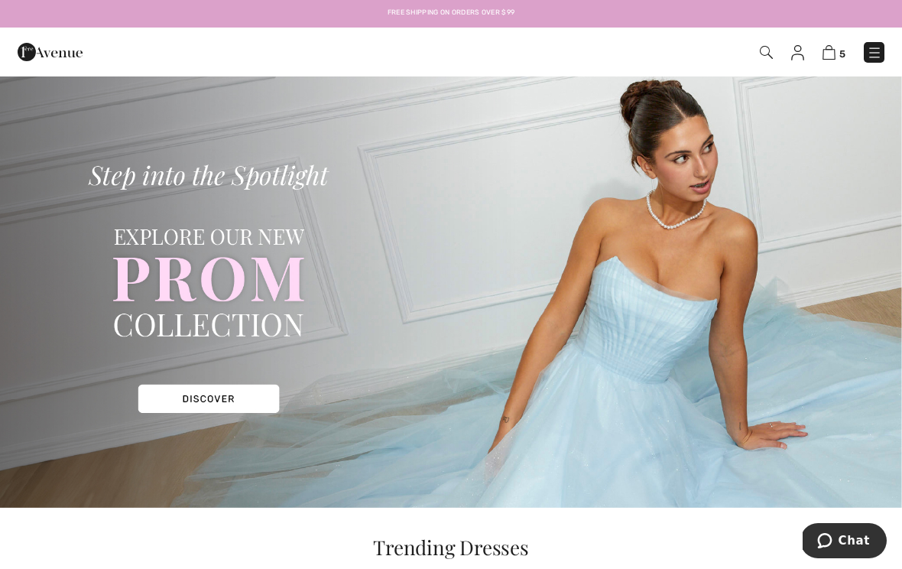
click at [238, 391] on img at bounding box center [451, 291] width 902 height 433
click at [224, 398] on img at bounding box center [451, 291] width 902 height 433
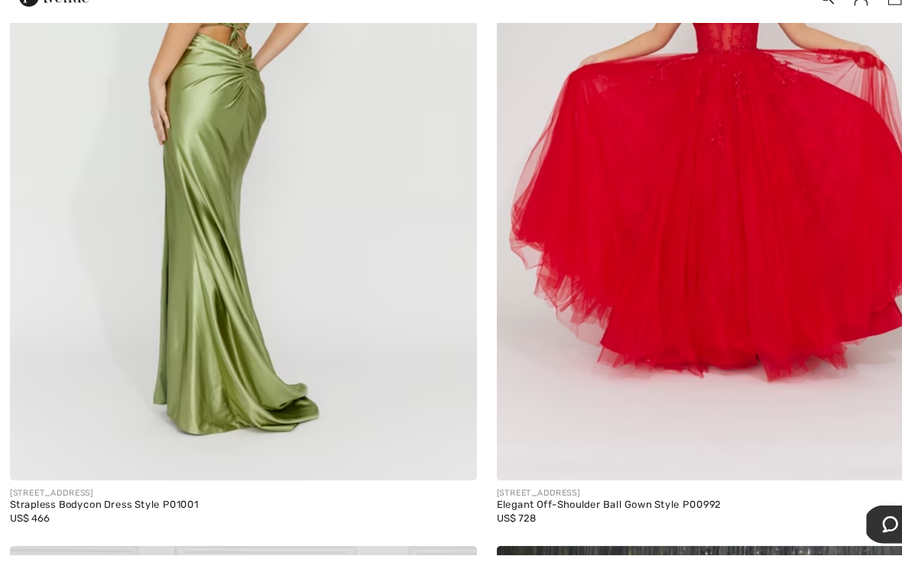
scroll to position [9609, 0]
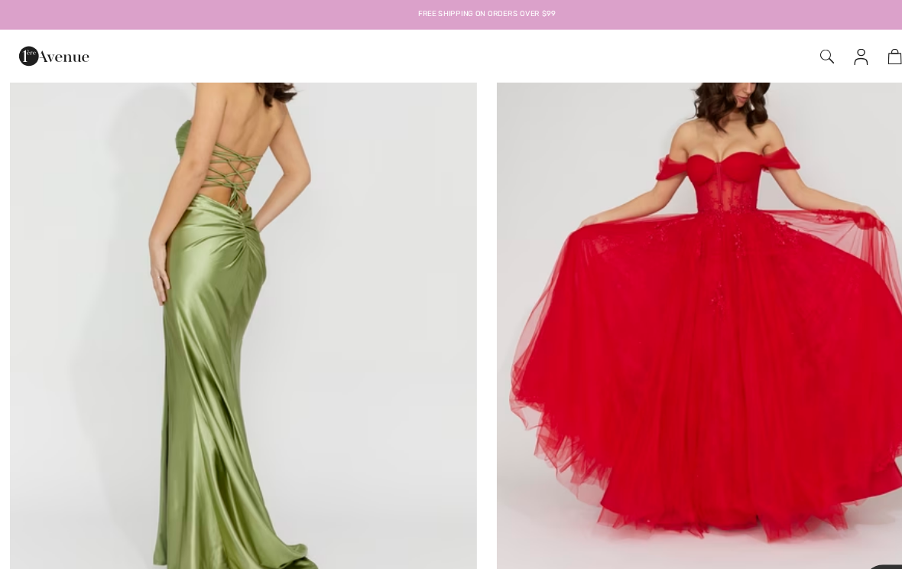
click at [34, 58] on img at bounding box center [50, 52] width 65 height 31
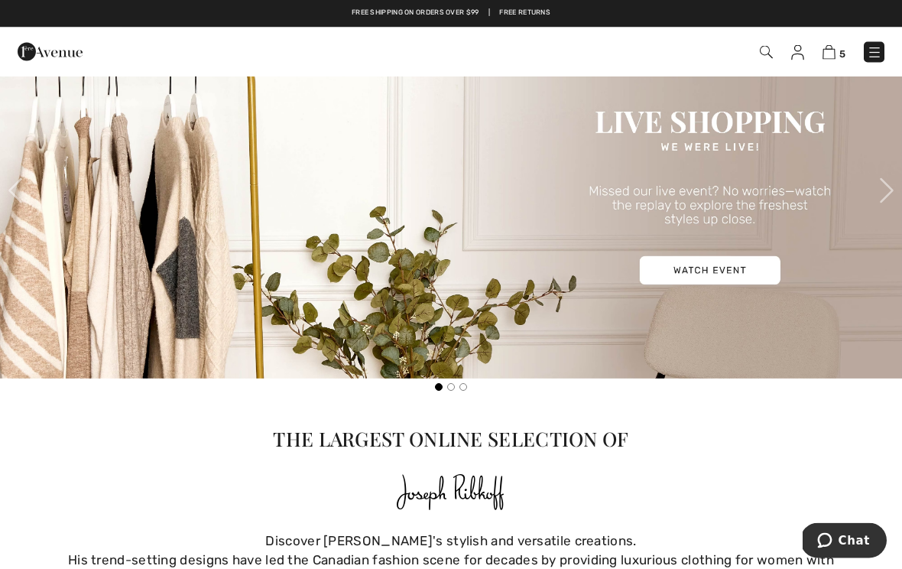
scroll to position [359, 0]
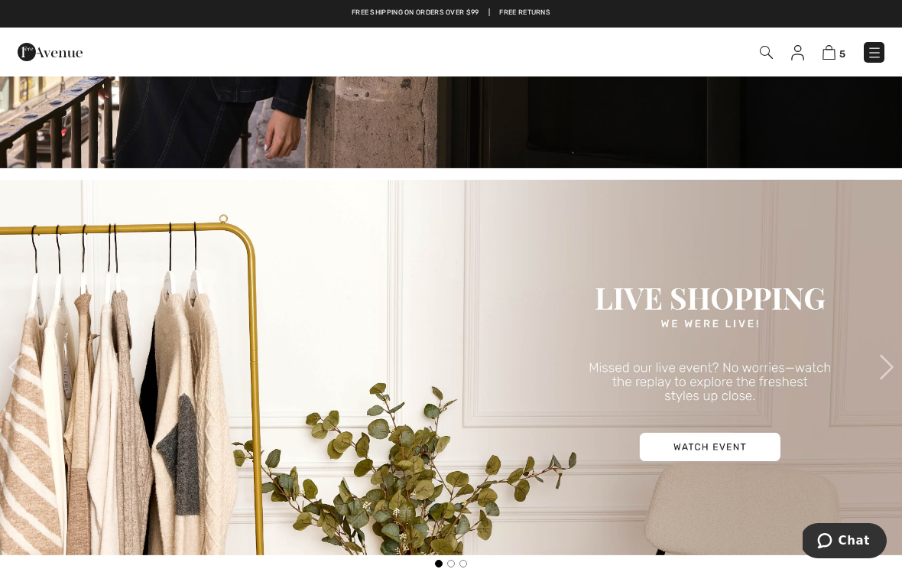
click at [767, 47] on img at bounding box center [766, 52] width 13 height 13
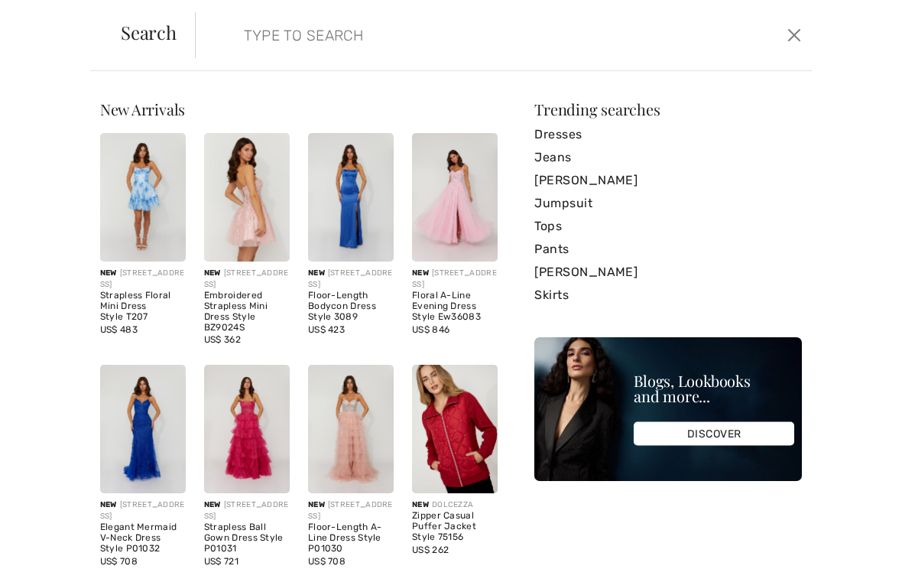
click at [313, 45] on input "search" at bounding box center [439, 35] width 414 height 46
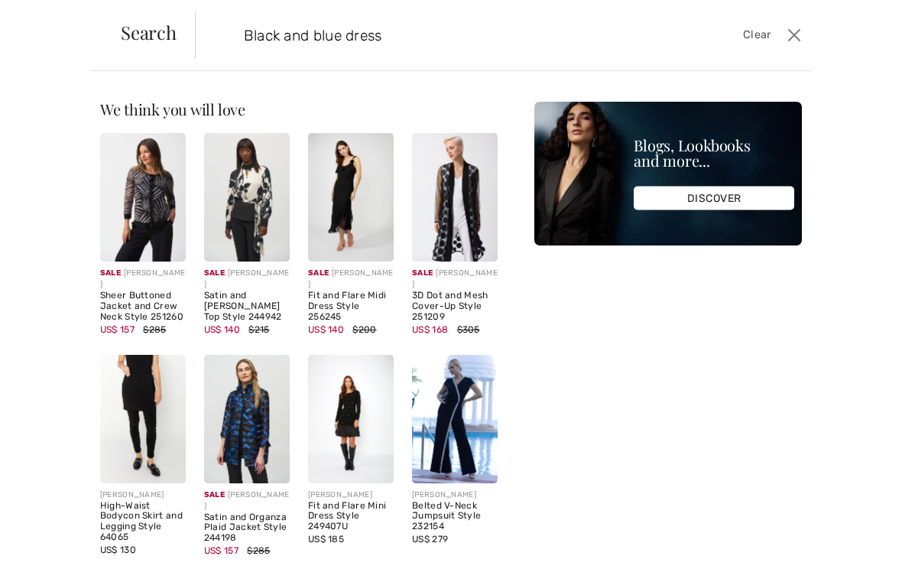
type input "Black and blue dress"
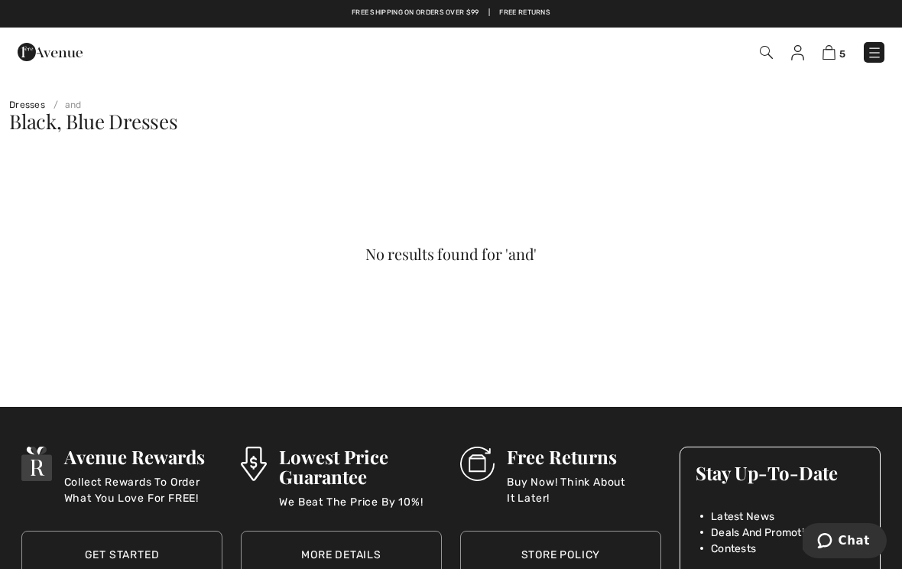
click at [764, 47] on img at bounding box center [766, 52] width 13 height 13
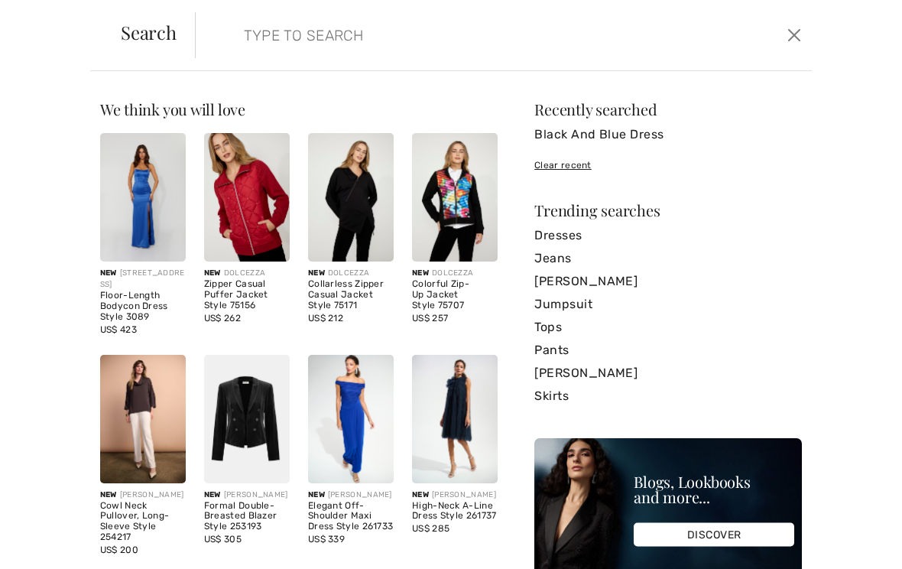
click at [280, 40] on input "search" at bounding box center [439, 35] width 414 height 46
type input "Illusion top"
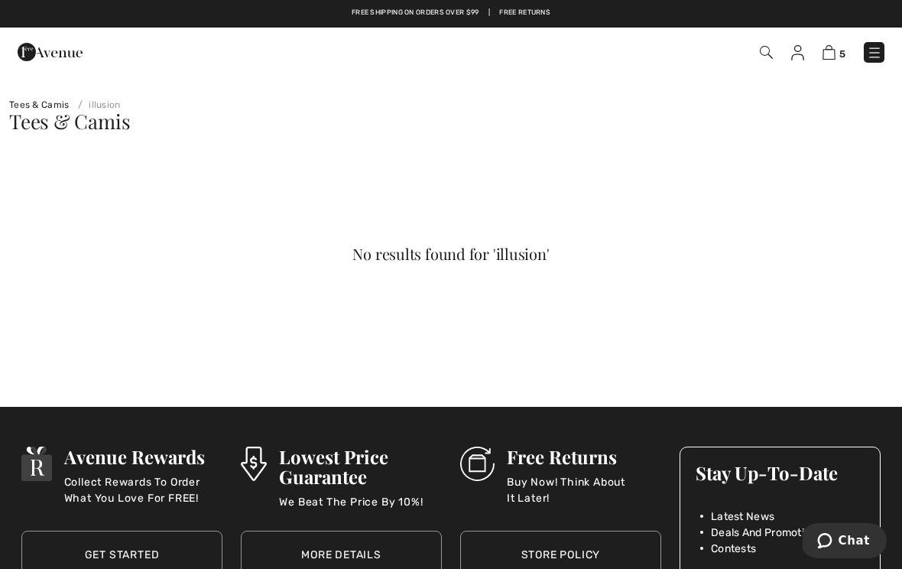
click at [762, 57] on img at bounding box center [766, 52] width 13 height 13
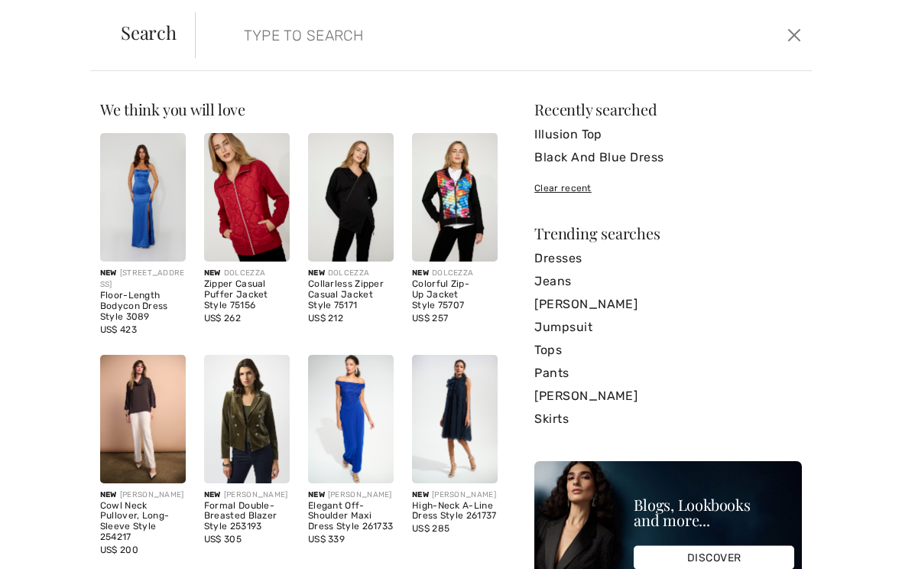
click at [572, 255] on link "Dresses" at bounding box center [668, 258] width 268 height 23
click at [573, 255] on link "Dresses" at bounding box center [668, 258] width 268 height 23
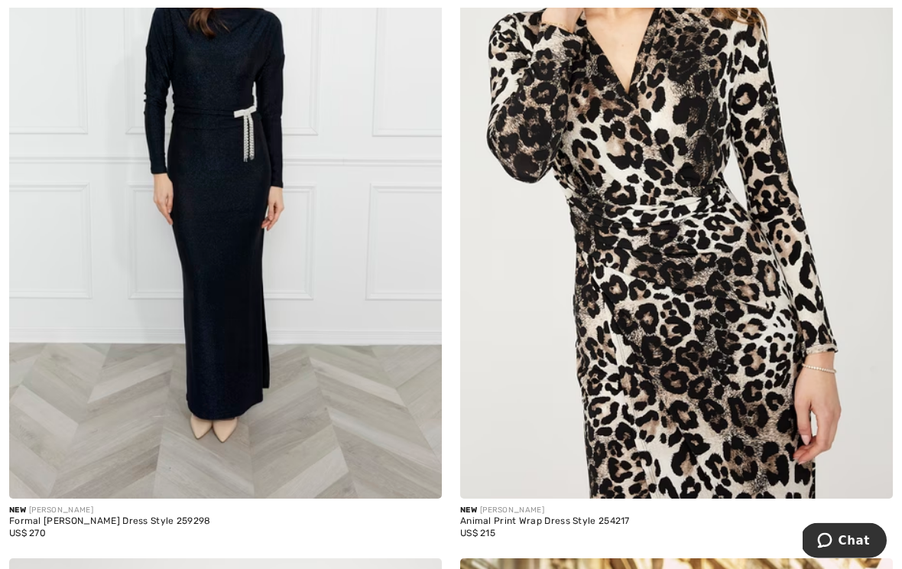
scroll to position [6282, 0]
click at [242, 229] on img at bounding box center [225, 173] width 433 height 649
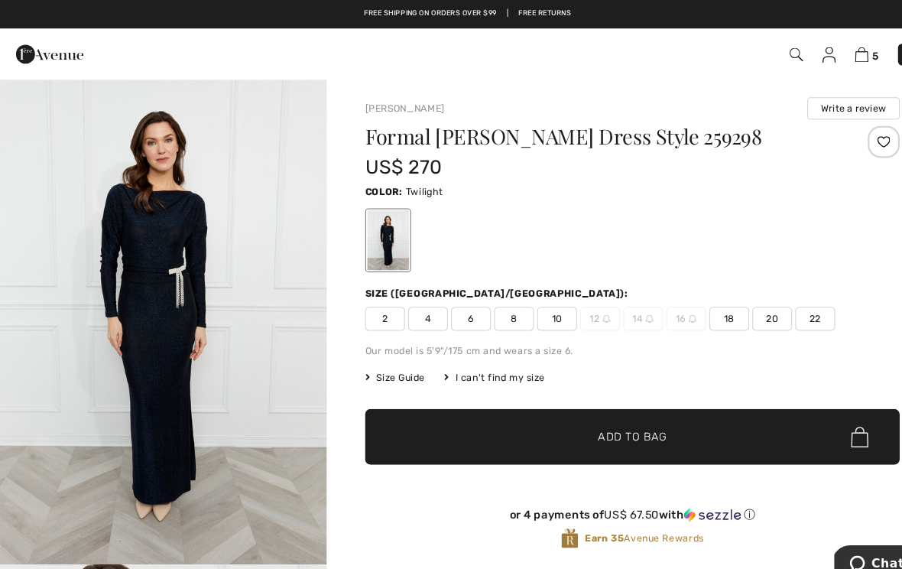
click at [856, 135] on div at bounding box center [850, 136] width 31 height 31
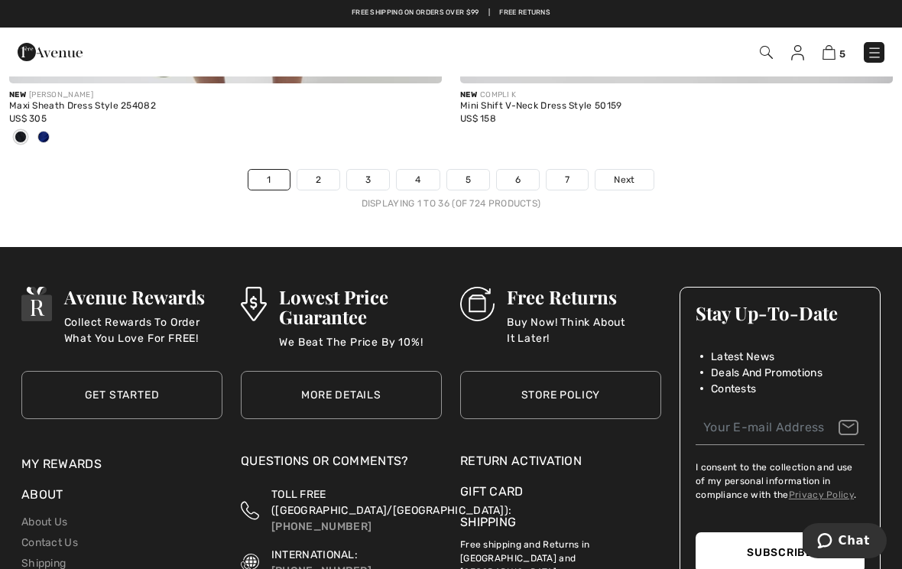
scroll to position [13273, 0]
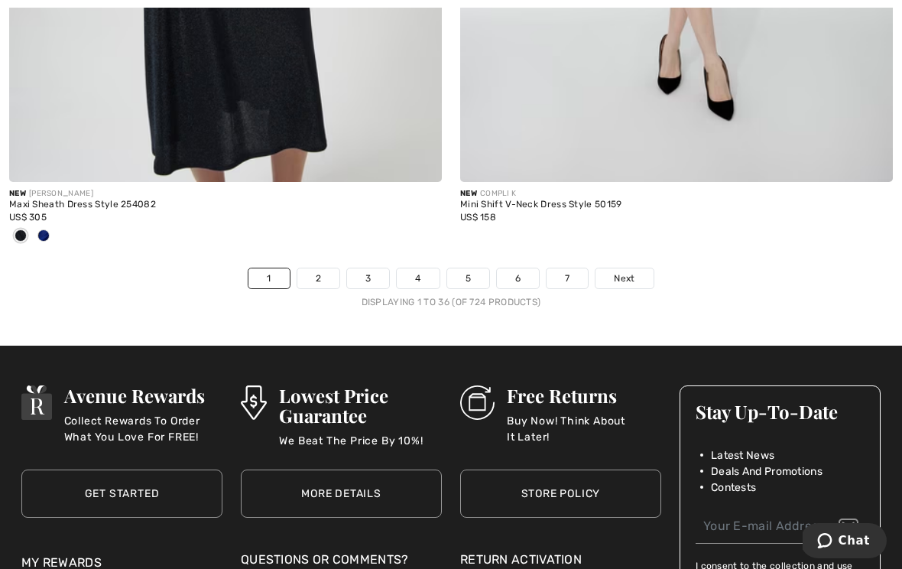
click at [575, 268] on link "7" at bounding box center [567, 278] width 41 height 20
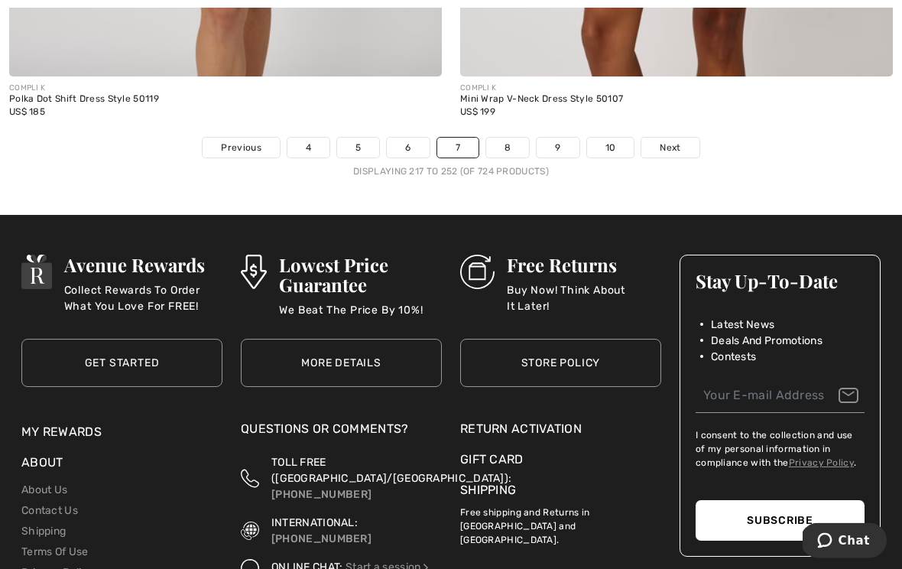
scroll to position [13354, 0]
click at [676, 141] on span "Next" at bounding box center [670, 148] width 21 height 14
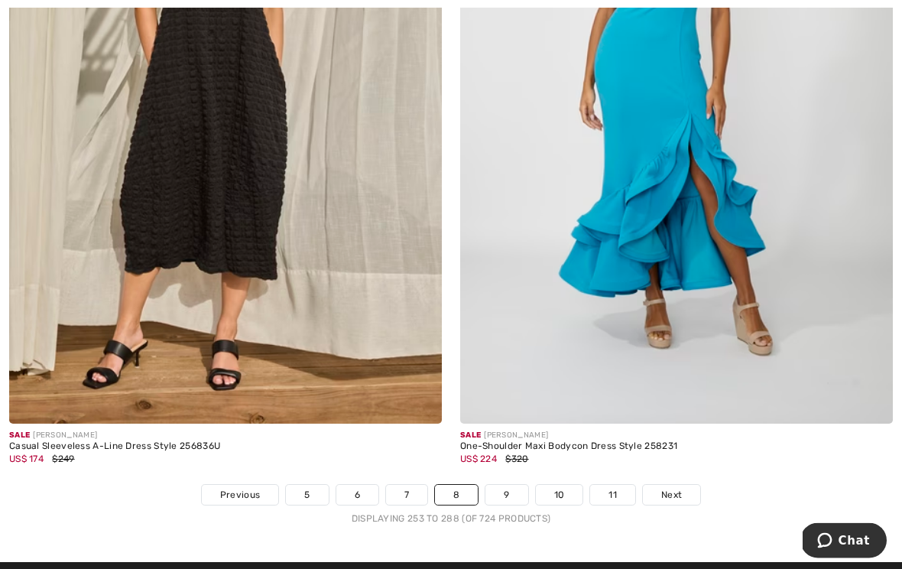
scroll to position [12830, 0]
click at [664, 488] on span "Next" at bounding box center [671, 495] width 21 height 14
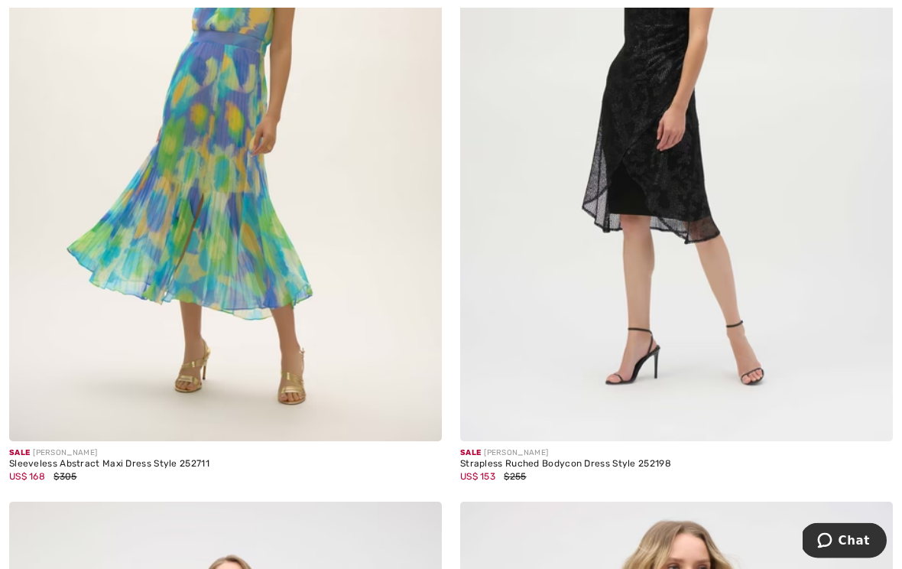
scroll to position [4900, 0]
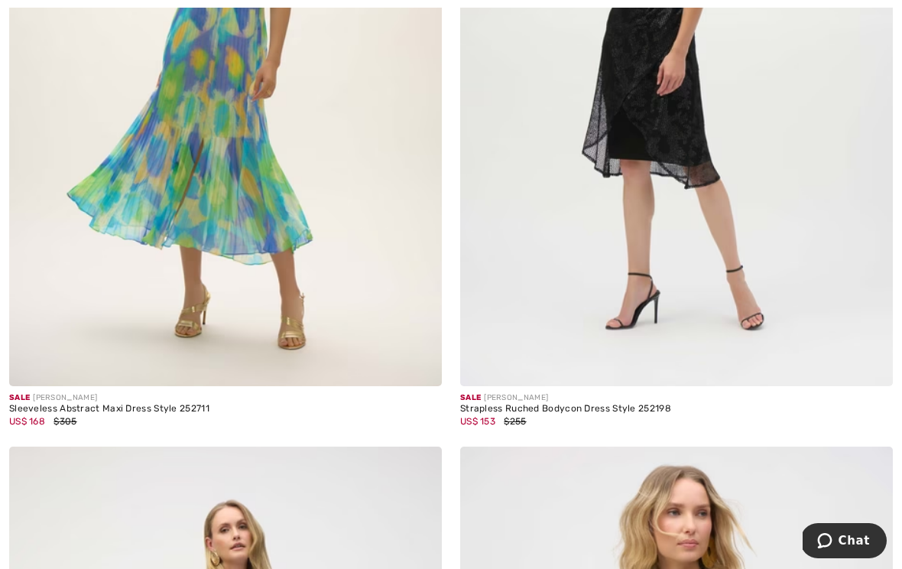
click at [683, 215] on img at bounding box center [676, 61] width 433 height 649
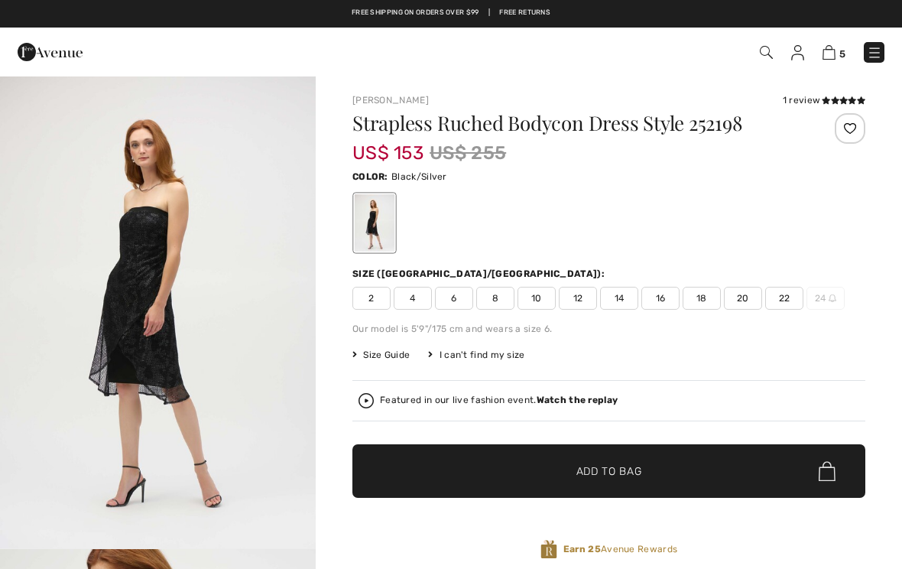
checkbox input "true"
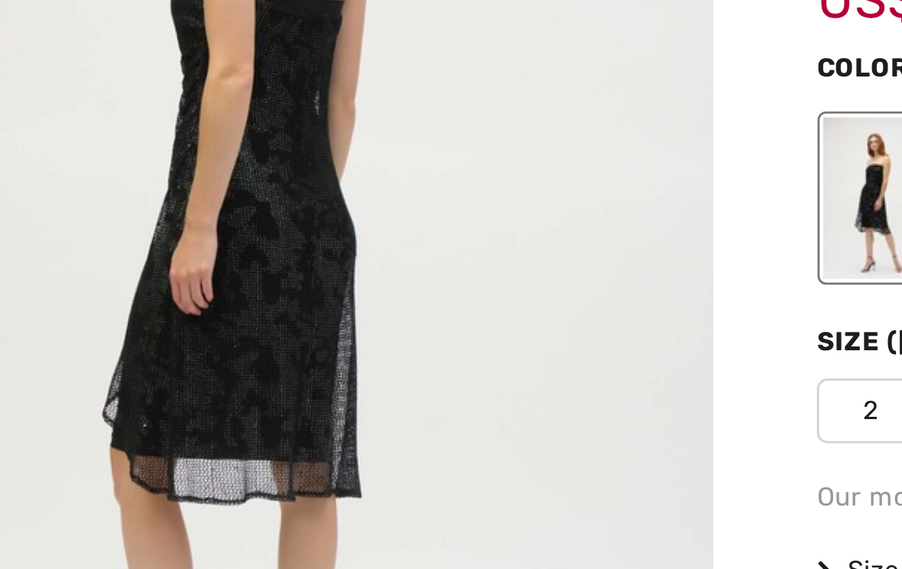
scroll to position [14, 0]
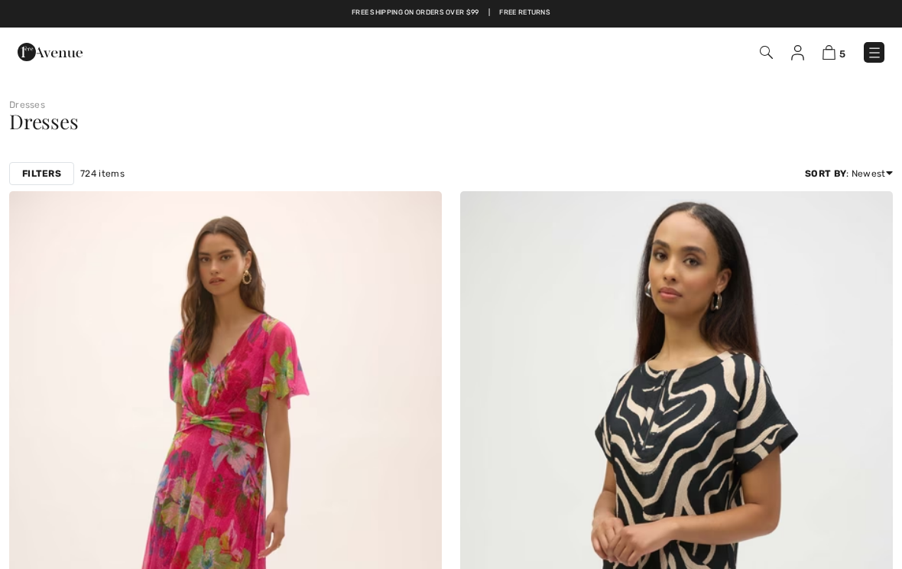
checkbox input "true"
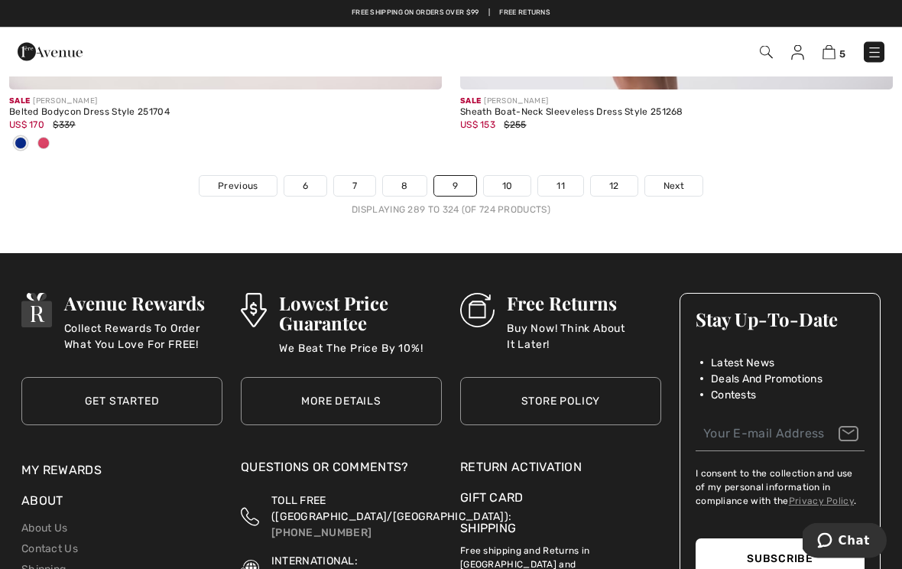
scroll to position [13189, 0]
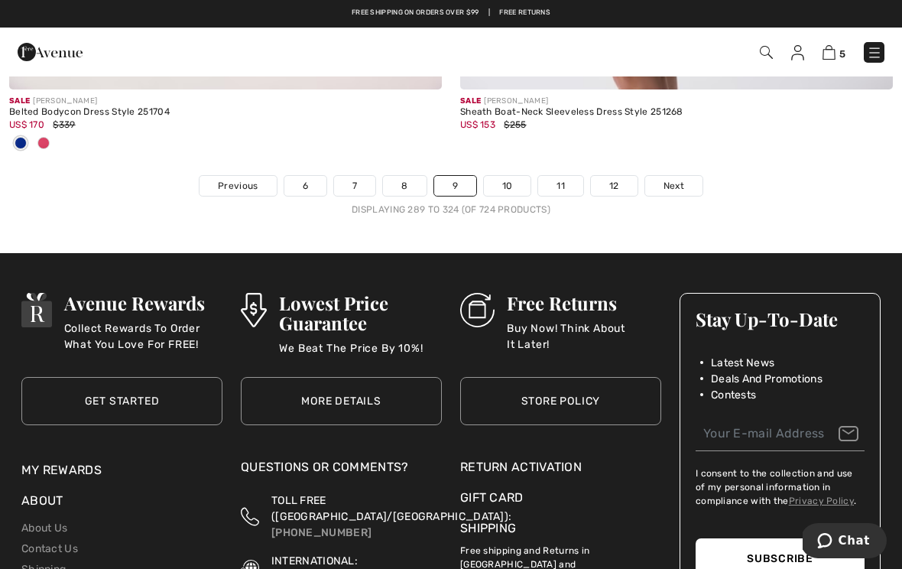
click at [668, 179] on span "Next" at bounding box center [673, 186] width 21 height 14
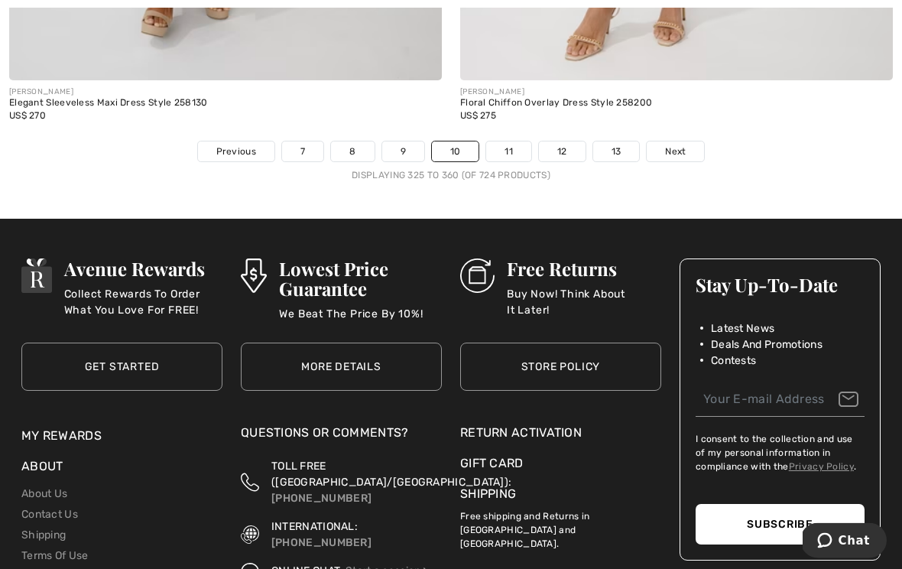
scroll to position [13224, 0]
click at [678, 144] on span "Next" at bounding box center [675, 151] width 21 height 14
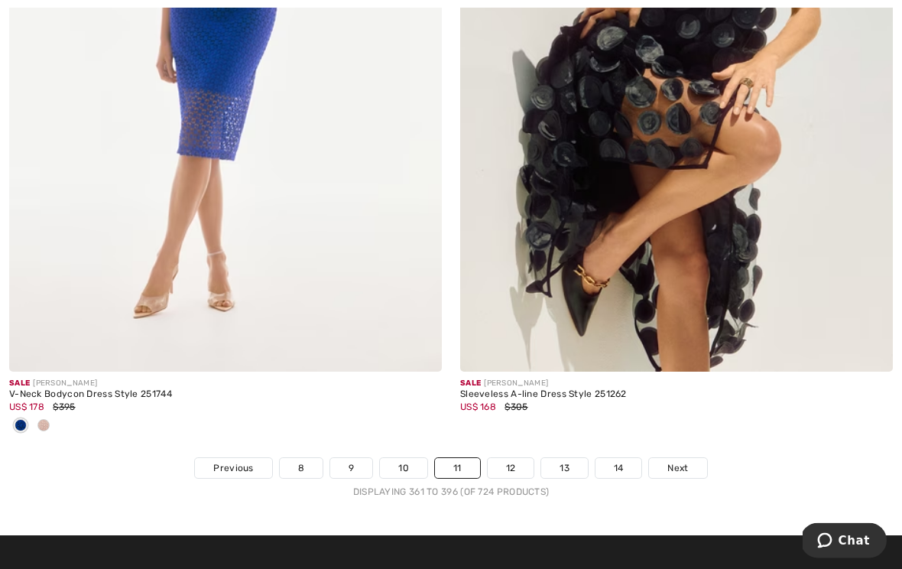
scroll to position [13066, 0]
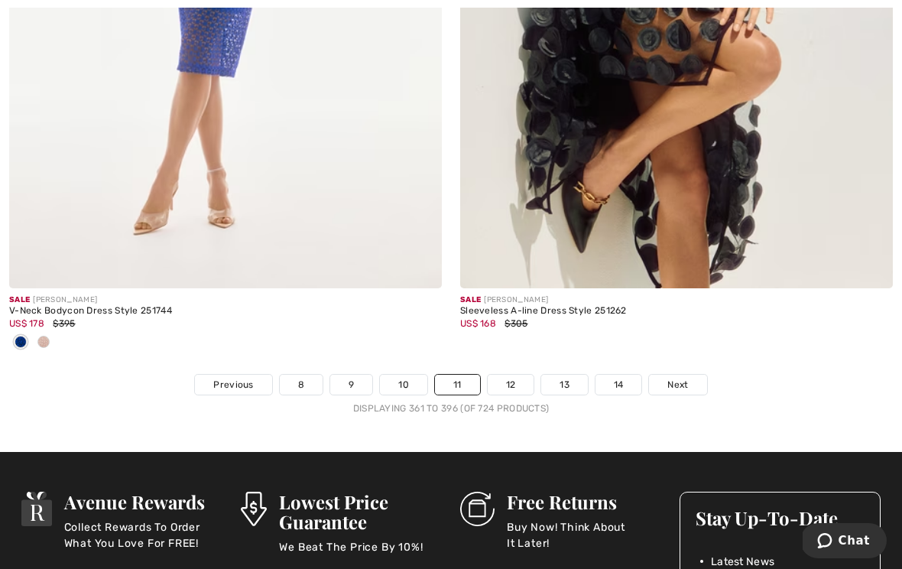
click at [685, 380] on span "Next" at bounding box center [677, 385] width 21 height 14
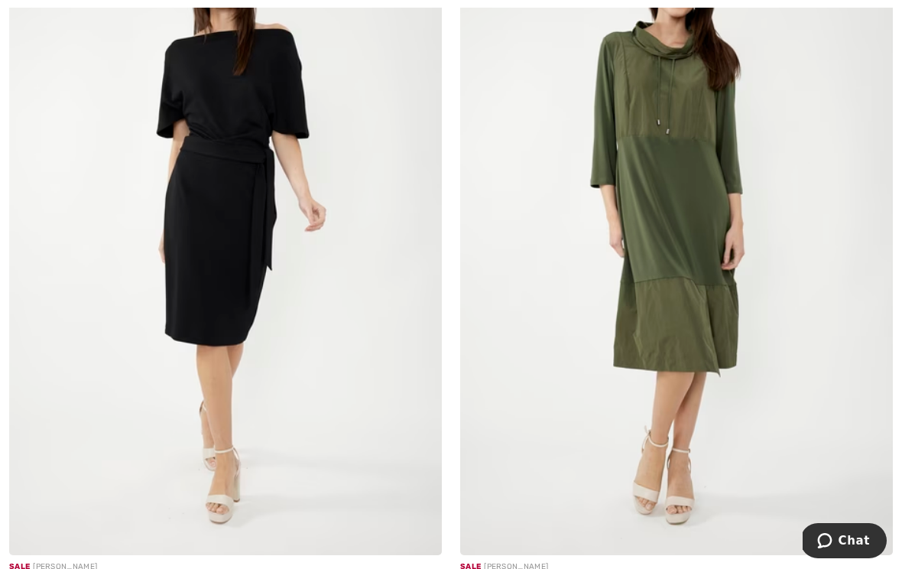
scroll to position [11330, 0]
click at [232, 240] on img at bounding box center [225, 231] width 433 height 649
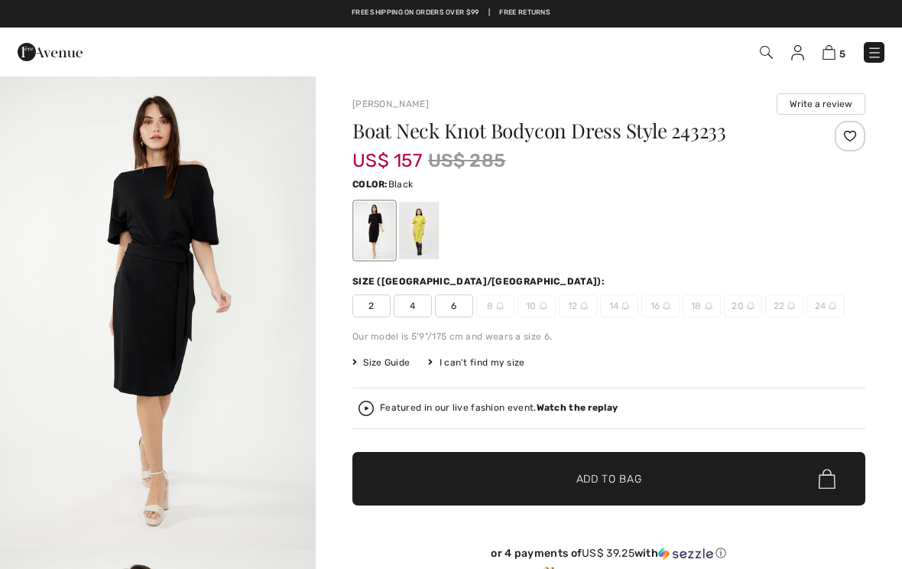
checkbox input "true"
click at [432, 222] on div at bounding box center [419, 230] width 40 height 57
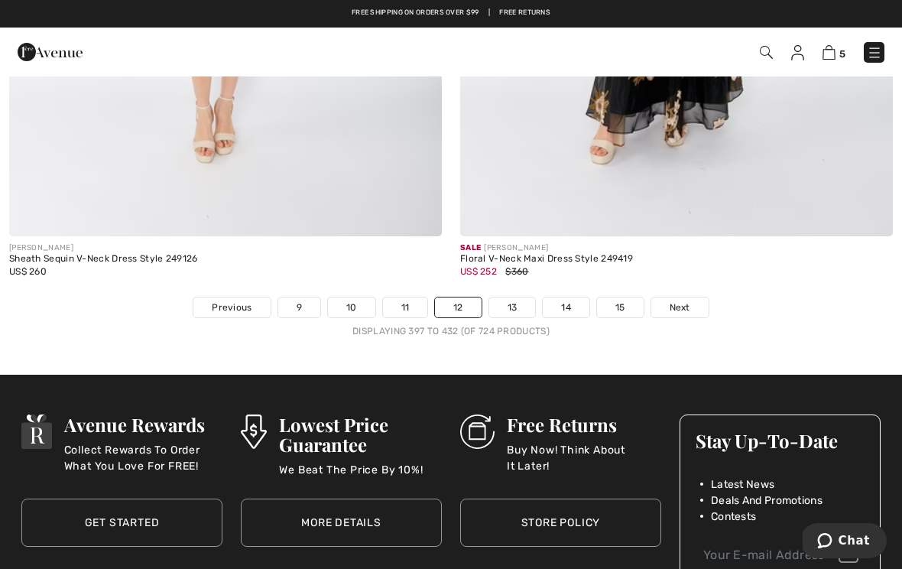
scroll to position [12897, 0]
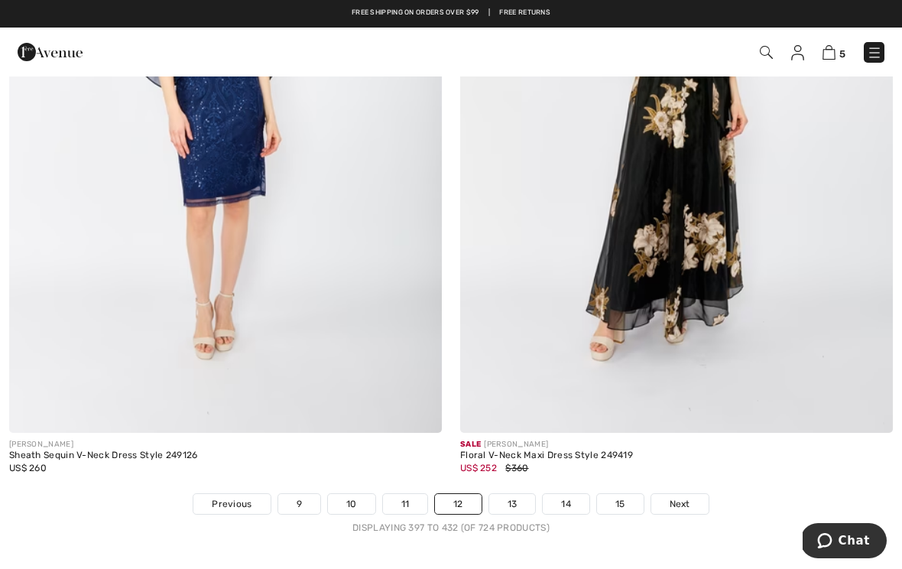
click at [766, 50] on img at bounding box center [766, 52] width 13 height 13
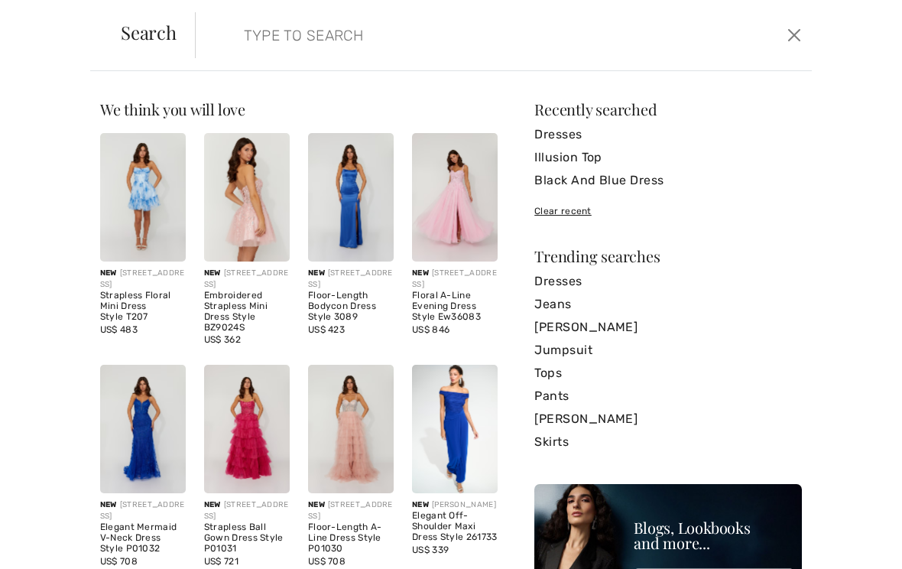
click at [297, 28] on input "search" at bounding box center [439, 35] width 414 height 46
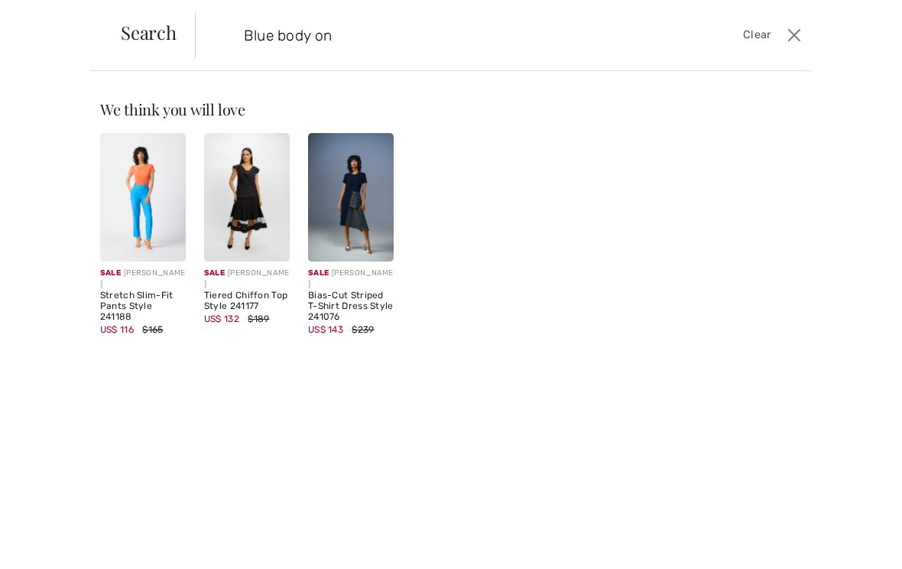
type input "Blue body on"
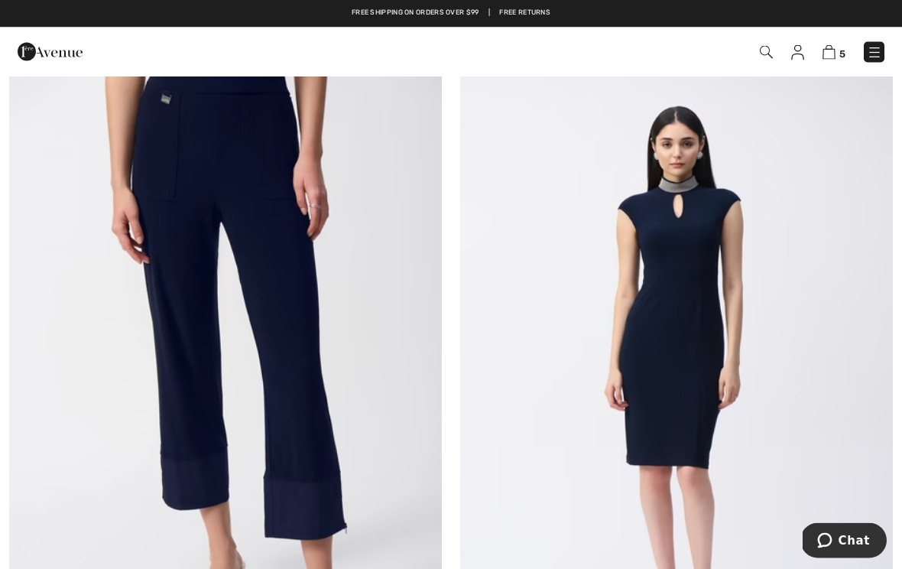
scroll to position [9902, 0]
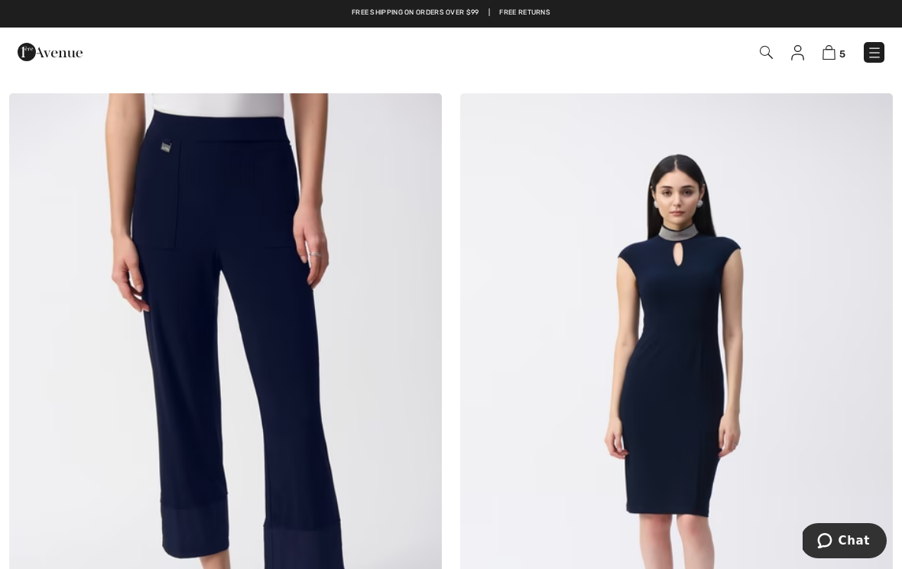
click at [771, 47] on img at bounding box center [766, 52] width 13 height 13
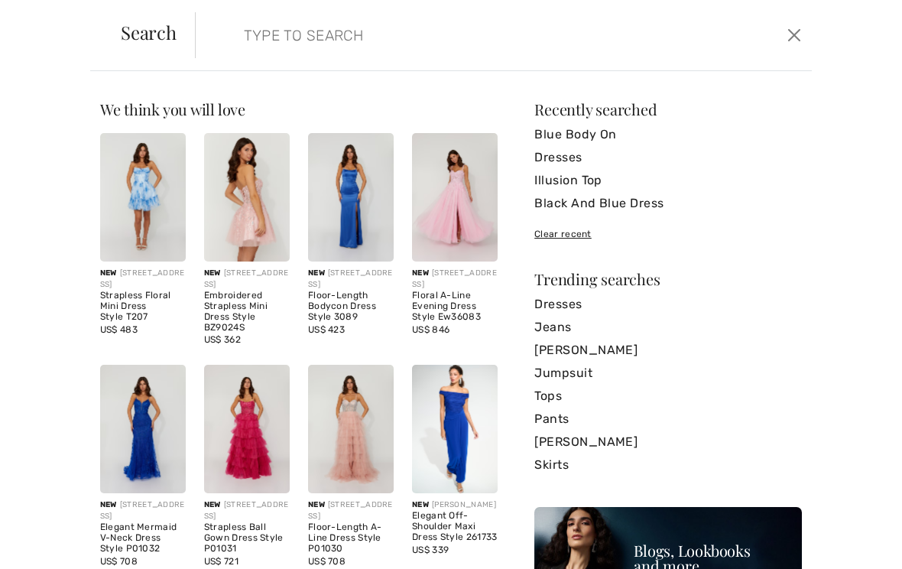
click at [294, 34] on input "search" at bounding box center [439, 35] width 414 height 46
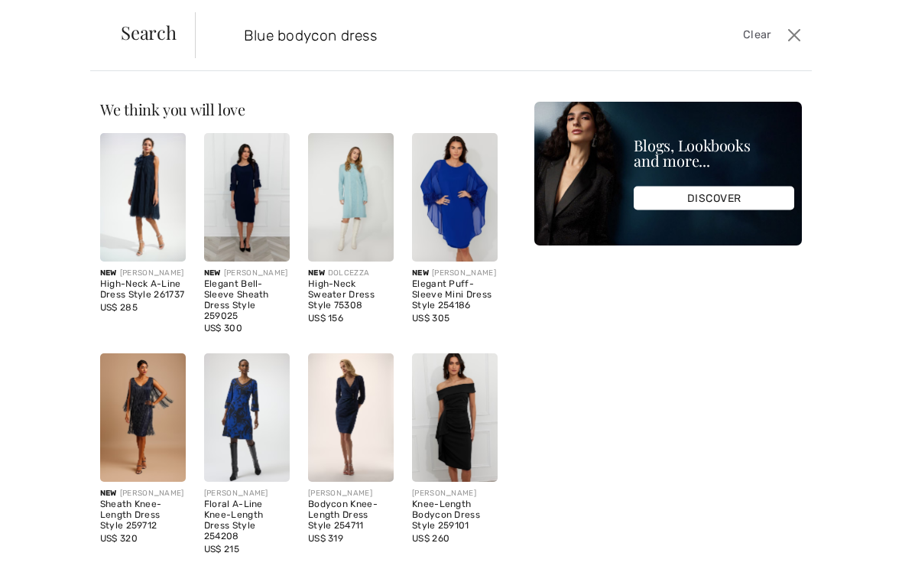
type input "Blue bodycon dress"
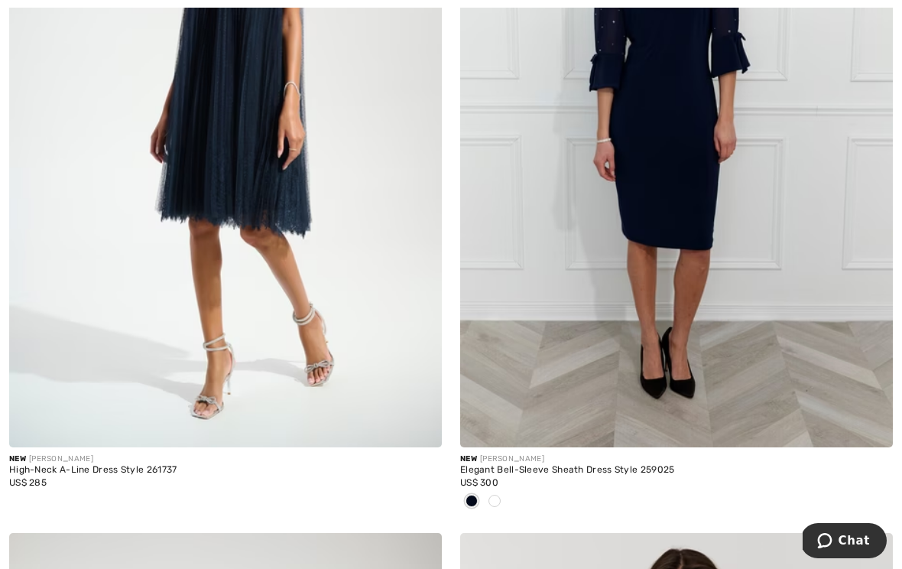
scroll to position [612, 0]
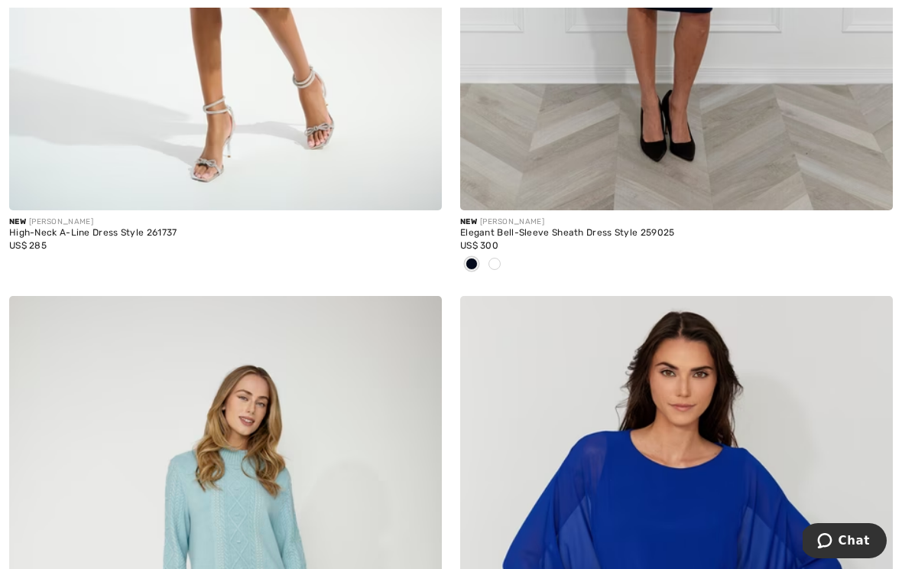
click at [498, 261] on span at bounding box center [494, 264] width 12 height 12
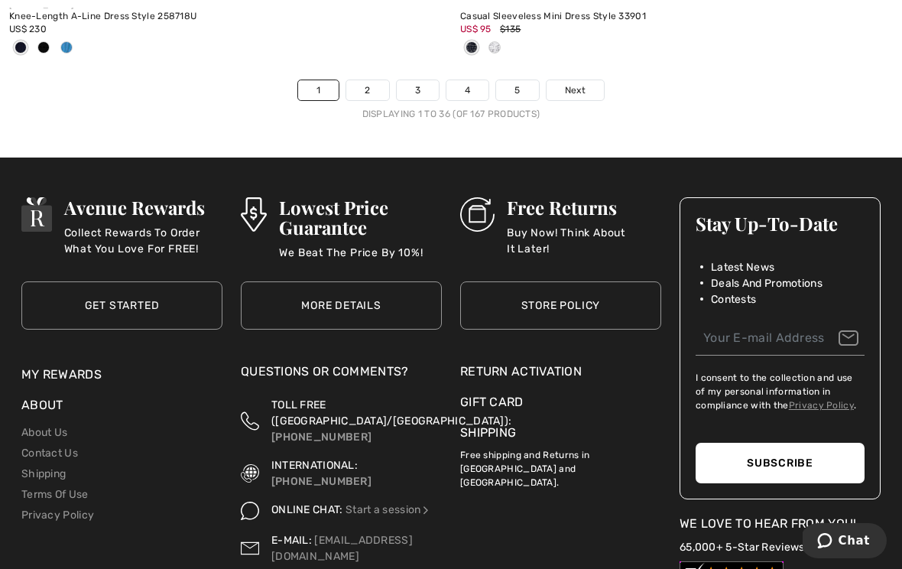
scroll to position [13534, 0]
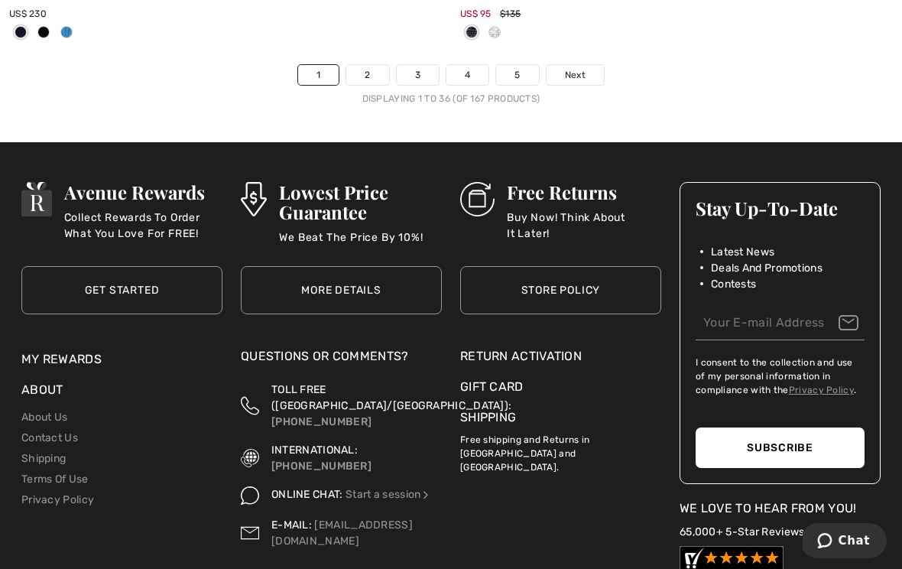
click at [574, 68] on span "Next" at bounding box center [575, 75] width 21 height 14
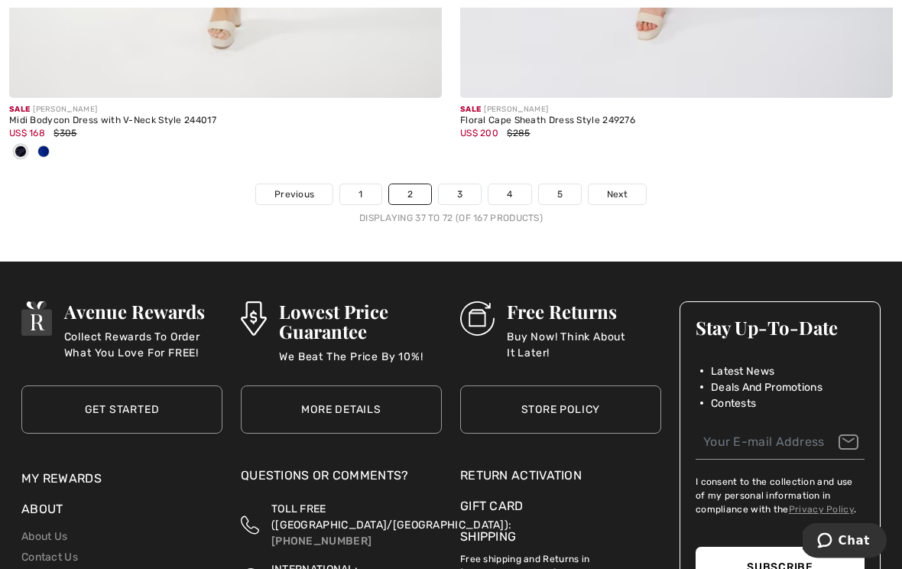
scroll to position [13390, 0]
click at [630, 184] on link "Next" at bounding box center [617, 194] width 57 height 20
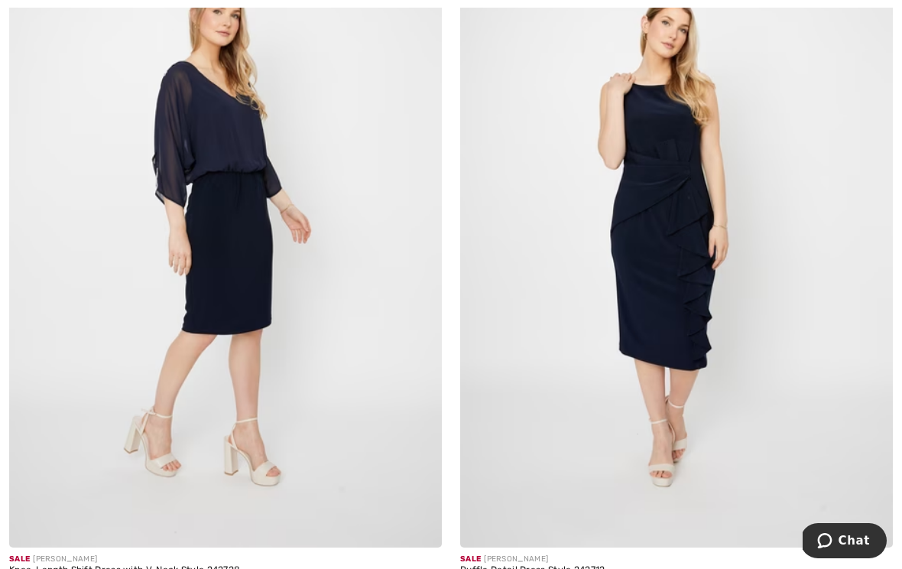
scroll to position [7028, 0]
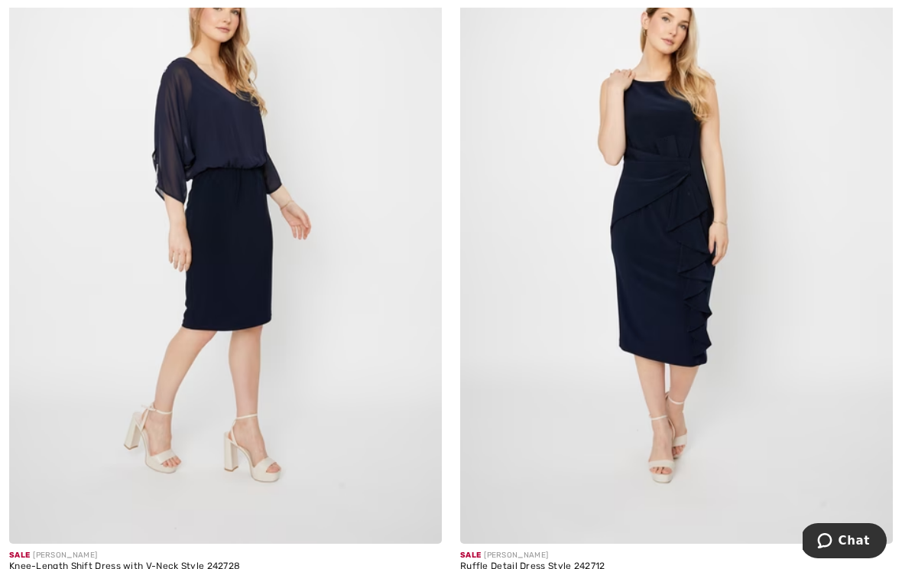
click at [245, 258] on img at bounding box center [225, 219] width 433 height 649
click at [245, 261] on img at bounding box center [225, 219] width 433 height 649
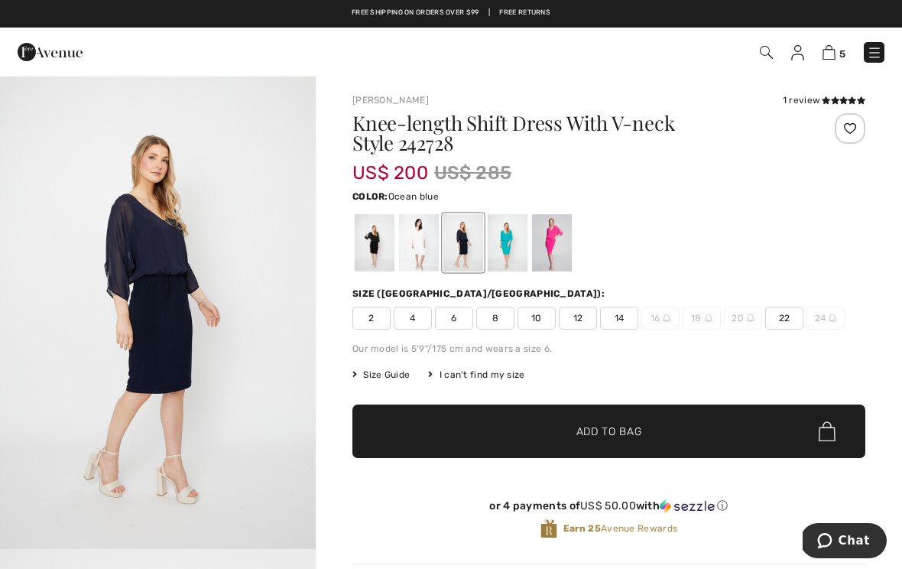
click at [508, 246] on div at bounding box center [508, 242] width 40 height 57
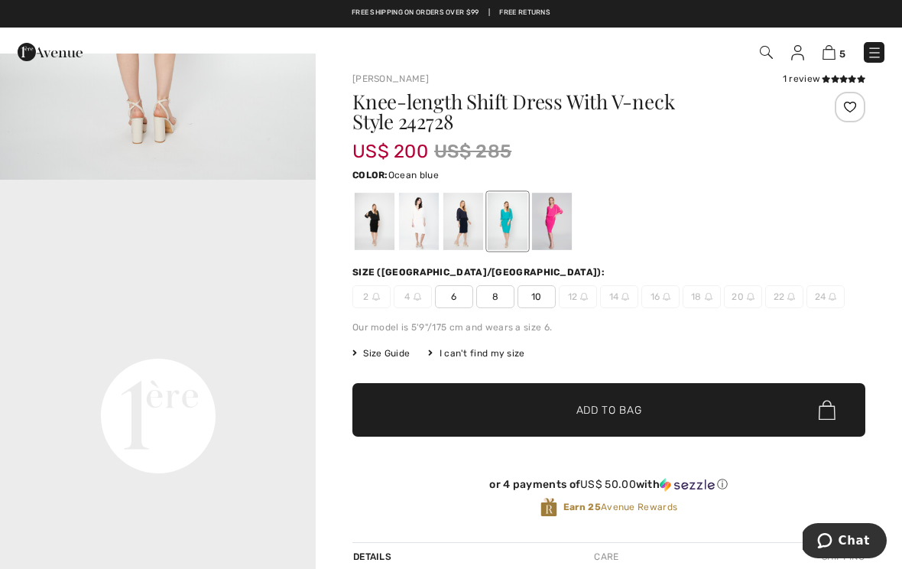
scroll to position [22, 0]
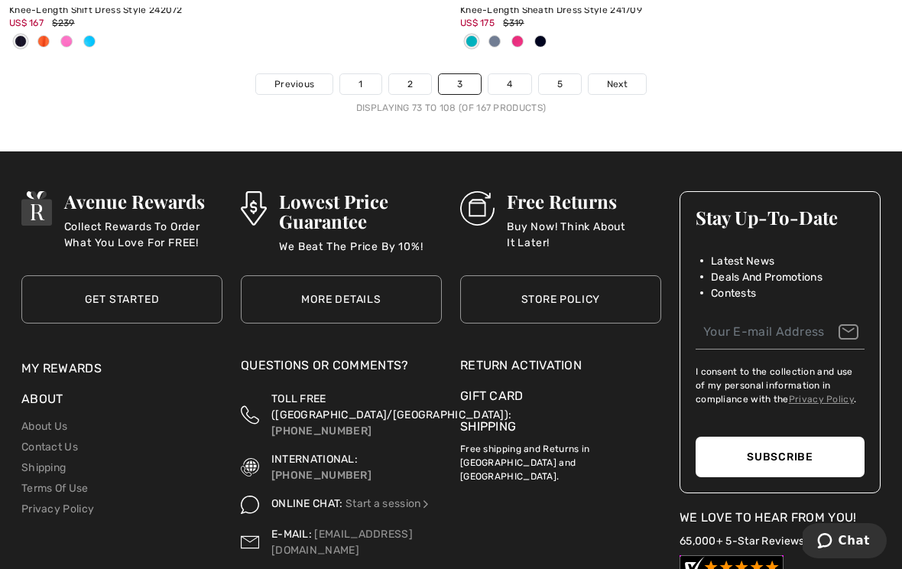
scroll to position [13602, 0]
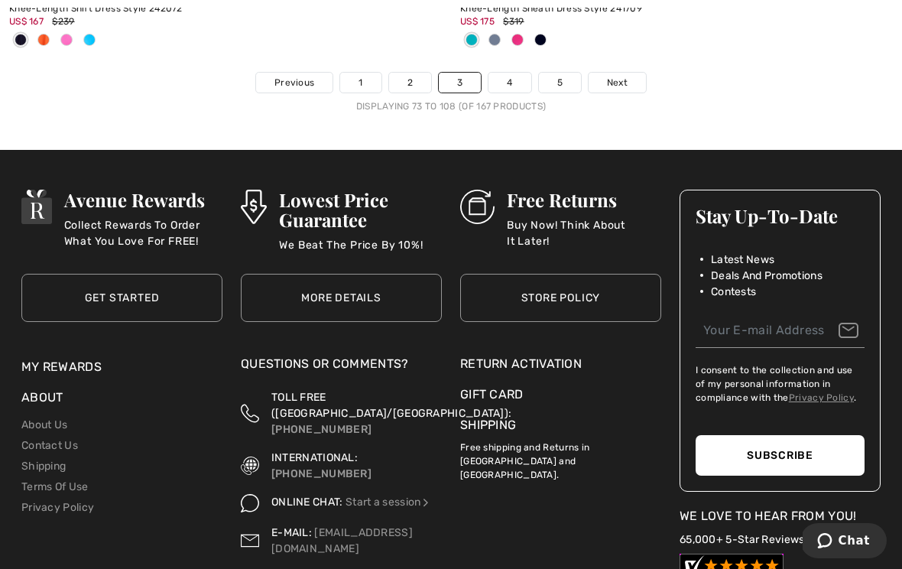
click at [618, 76] on span "Next" at bounding box center [617, 83] width 21 height 14
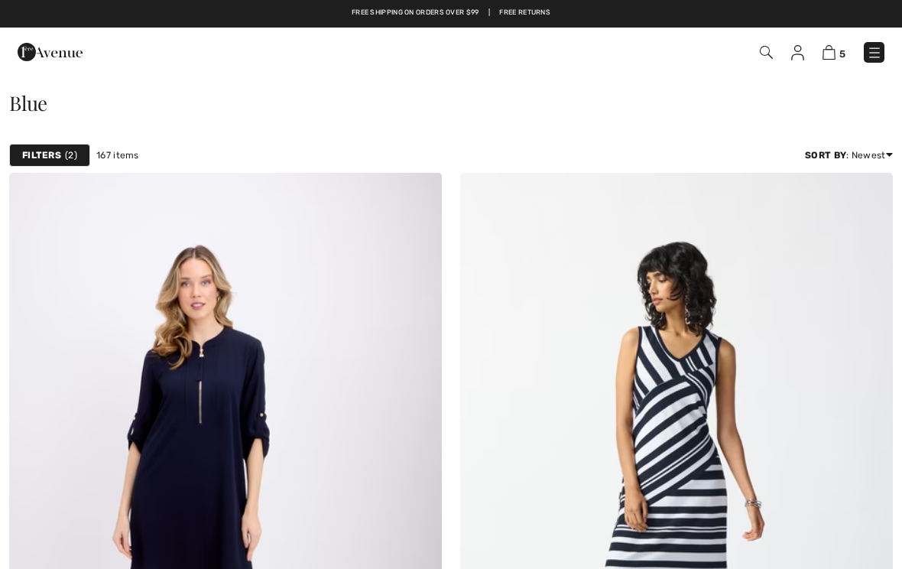
checkbox input "true"
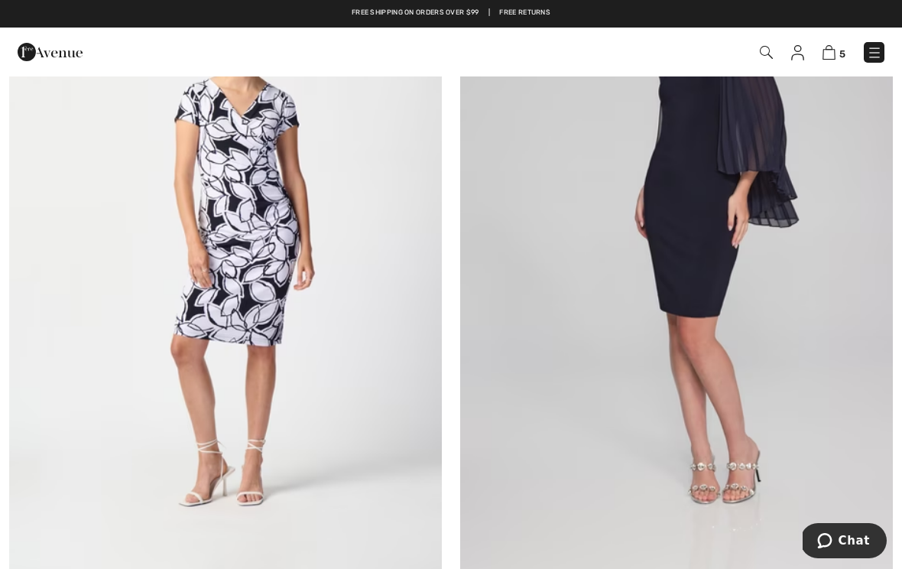
scroll to position [4771, 0]
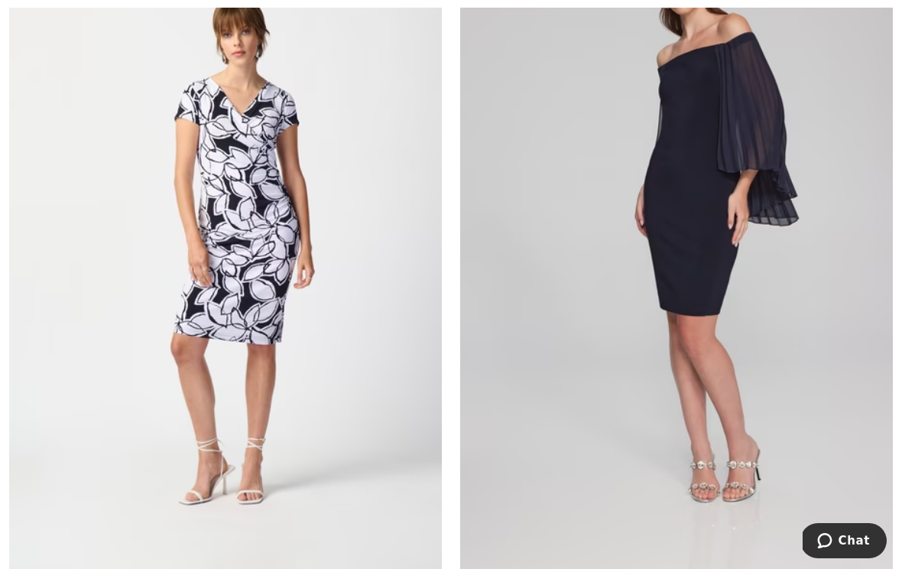
click at [692, 237] on img at bounding box center [676, 248] width 433 height 649
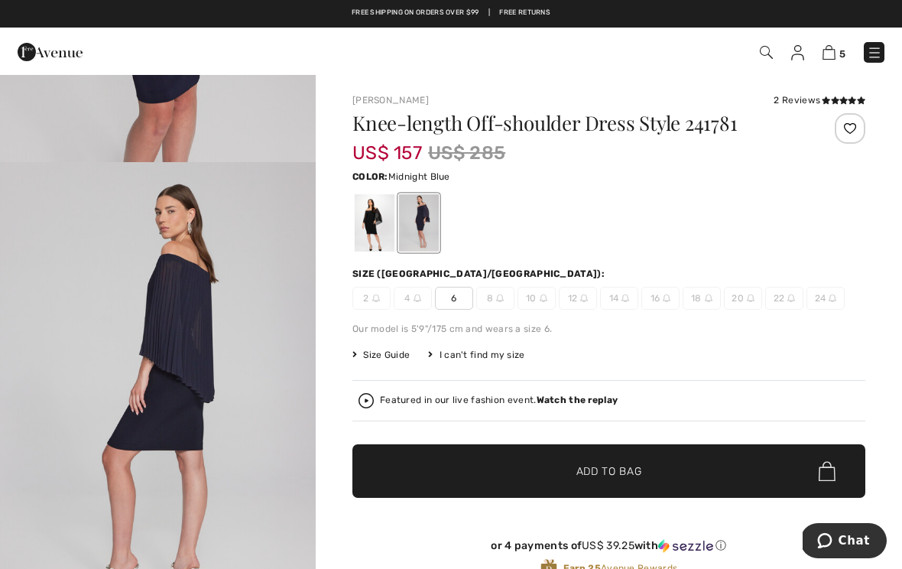
scroll to position [705, 0]
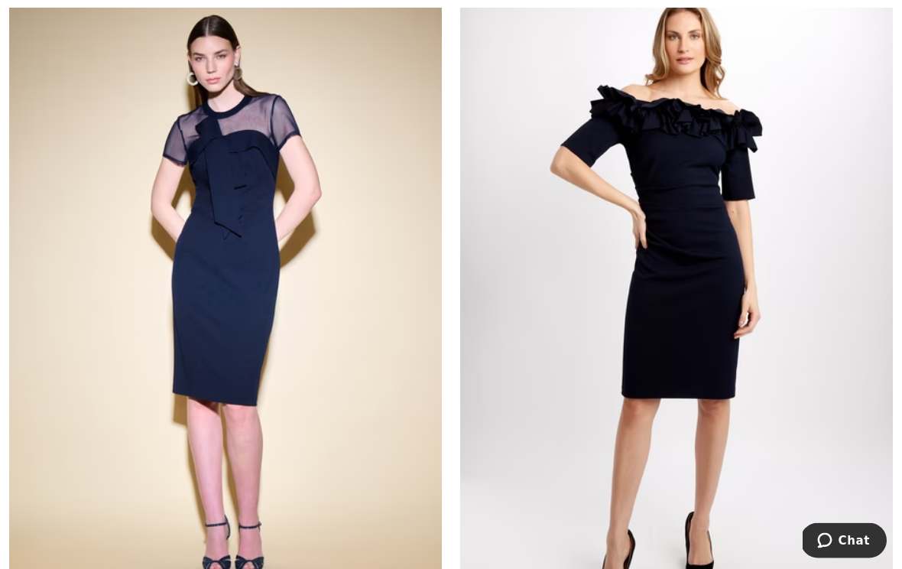
scroll to position [11424, 0]
click at [715, 300] on img at bounding box center [676, 294] width 433 height 649
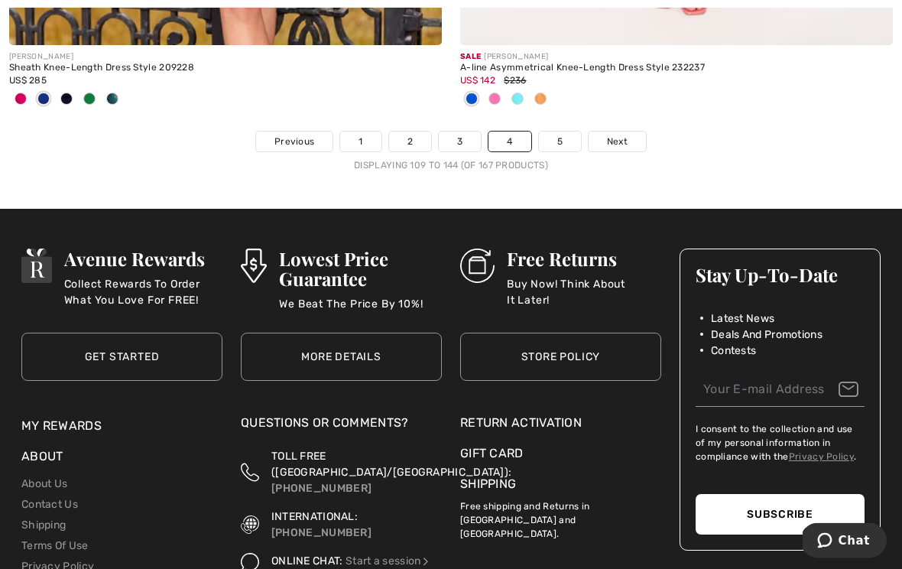
scroll to position [13468, 0]
click at [621, 135] on span "Next" at bounding box center [617, 142] width 21 height 14
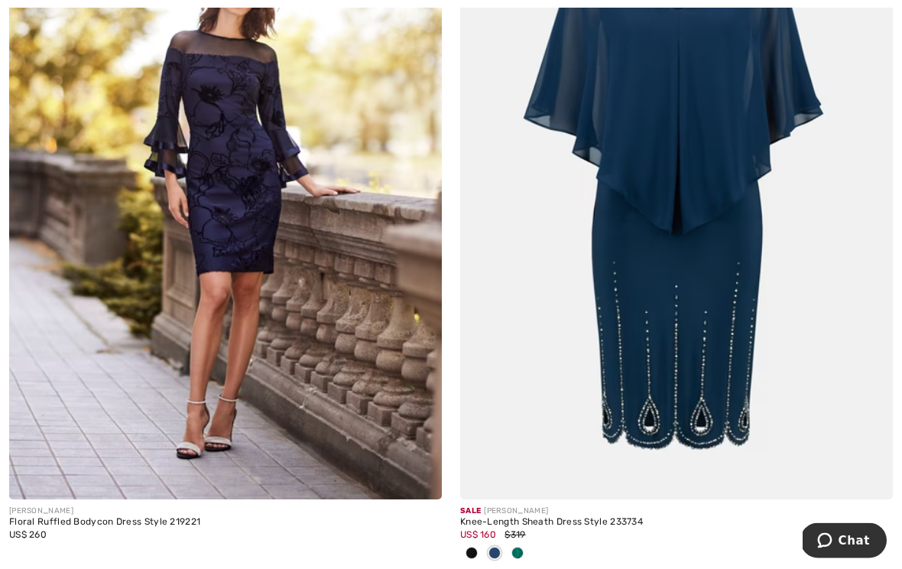
scroll to position [323, 0]
click at [231, 209] on img at bounding box center [225, 174] width 433 height 649
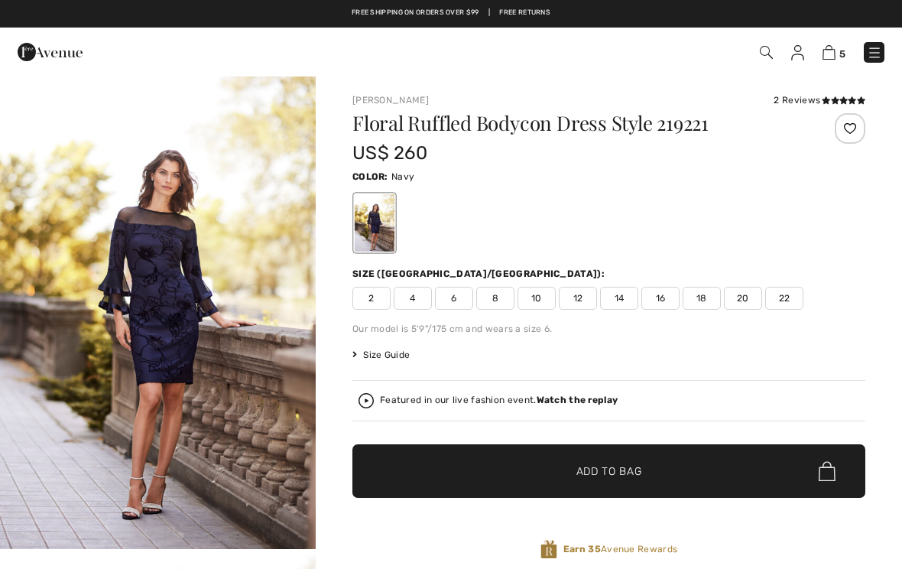
checkbox input "true"
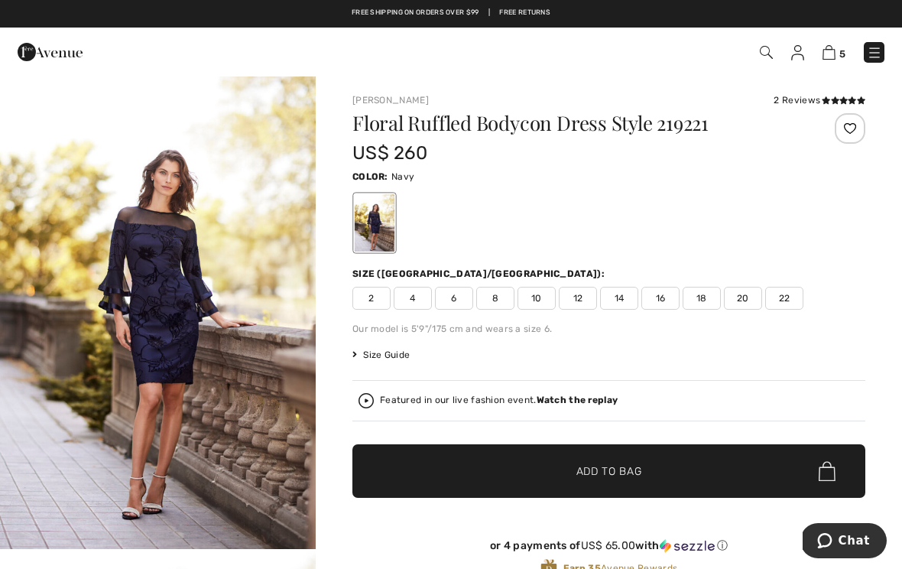
click at [615, 299] on span "14" at bounding box center [619, 298] width 38 height 23
click at [848, 128] on div at bounding box center [850, 128] width 31 height 31
click at [851, 96] on icon at bounding box center [852, 100] width 8 height 8
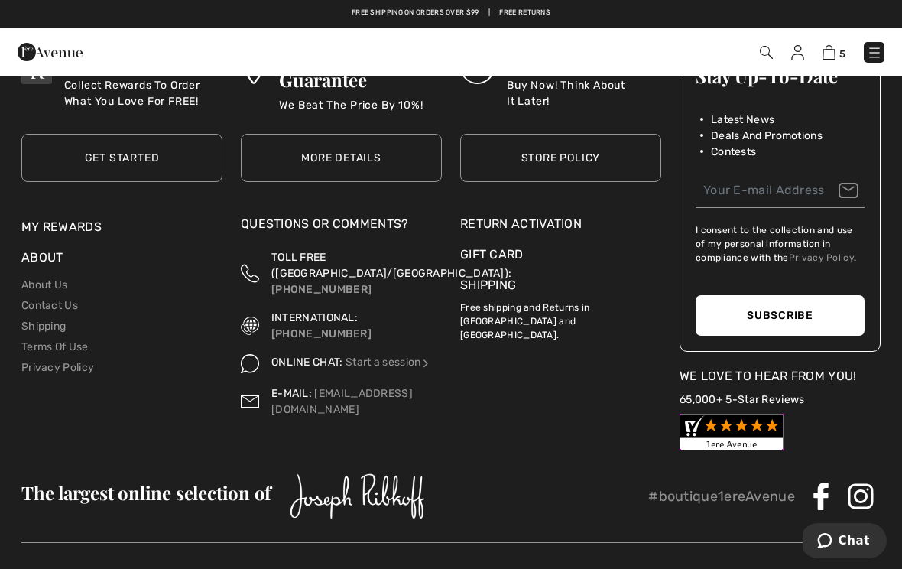
scroll to position [3062, 0]
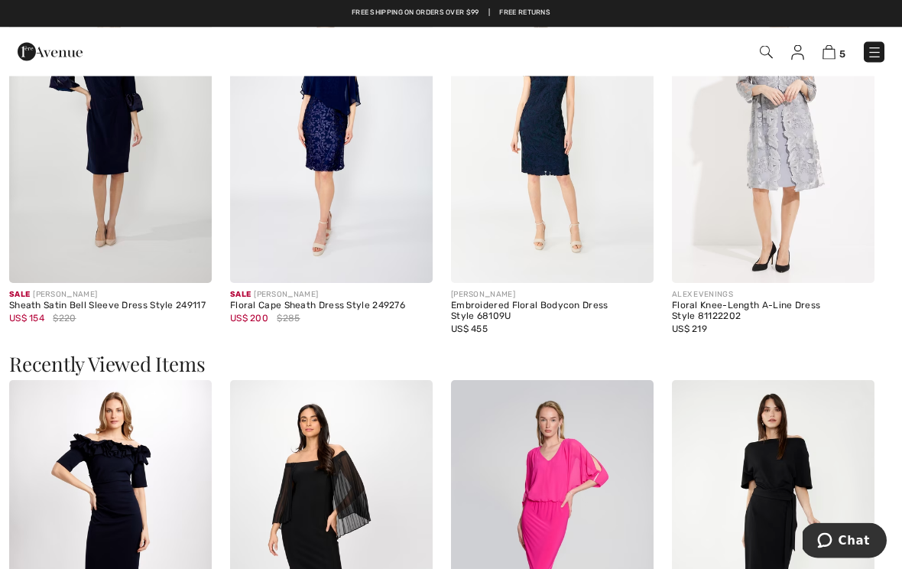
scroll to position [22, 0]
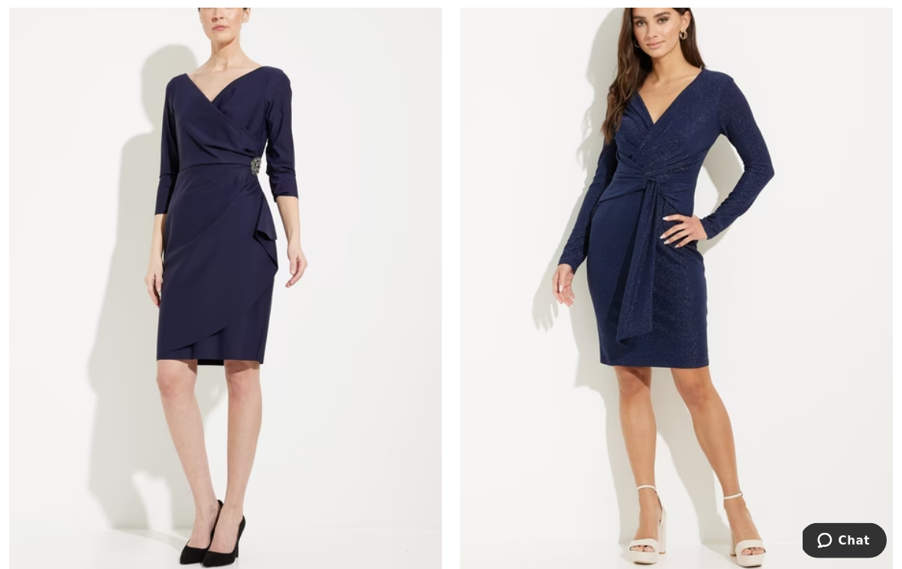
scroll to position [6188, 0]
click at [232, 273] on img at bounding box center [225, 274] width 433 height 649
click at [221, 273] on img at bounding box center [225, 274] width 433 height 649
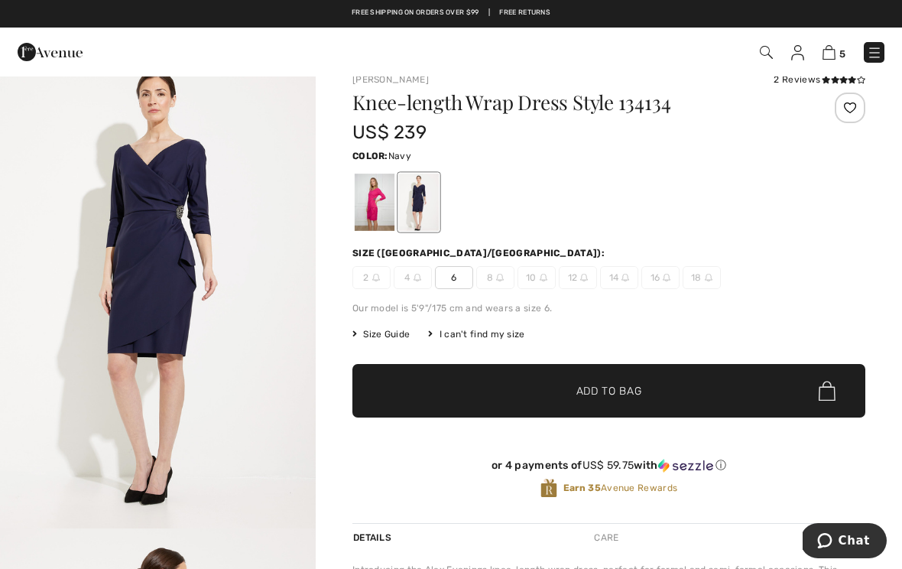
click at [365, 202] on div at bounding box center [375, 202] width 40 height 57
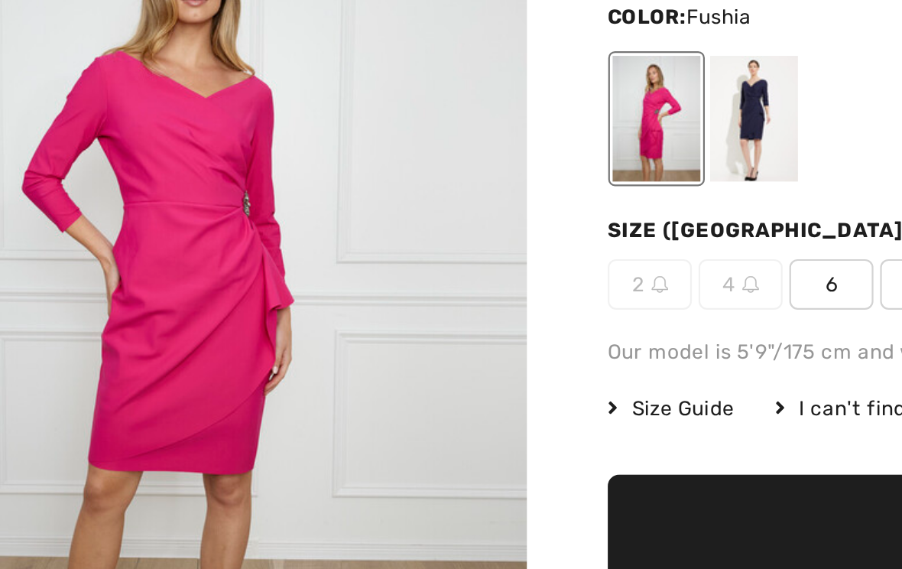
scroll to position [31, 0]
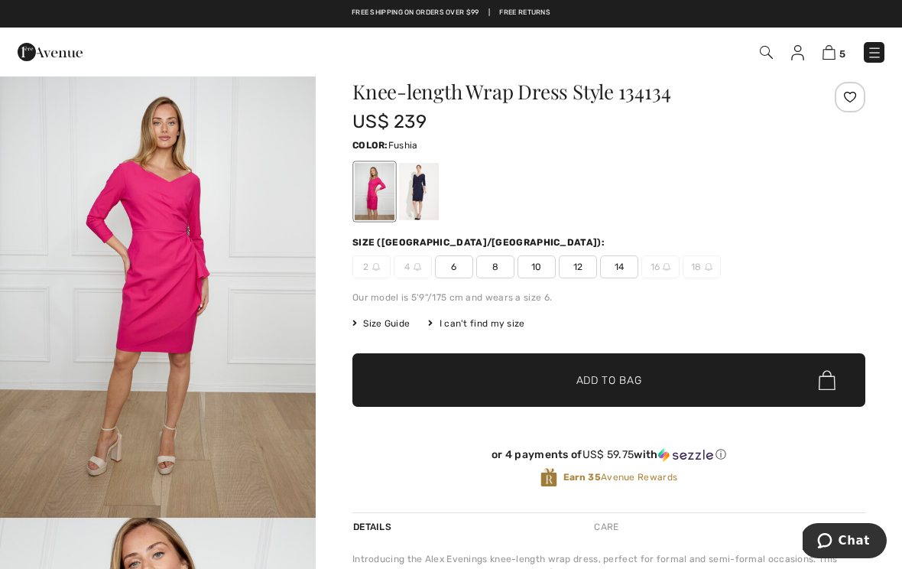
click at [826, 49] on img at bounding box center [828, 52] width 13 height 15
